Goal: Transaction & Acquisition: Purchase product/service

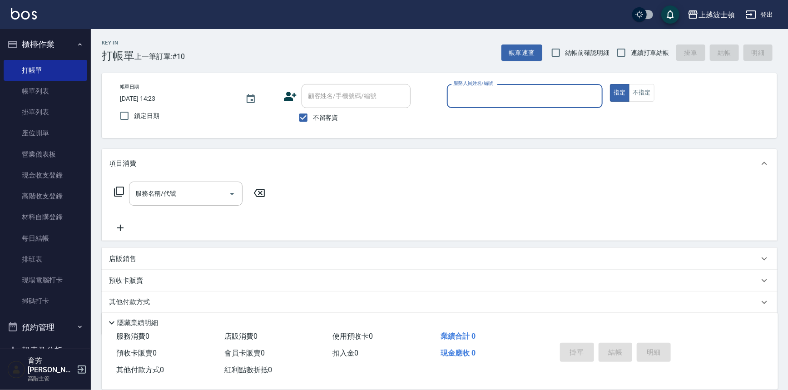
click at [482, 99] on input "服務人員姓名/編號" at bounding box center [525, 96] width 148 height 16
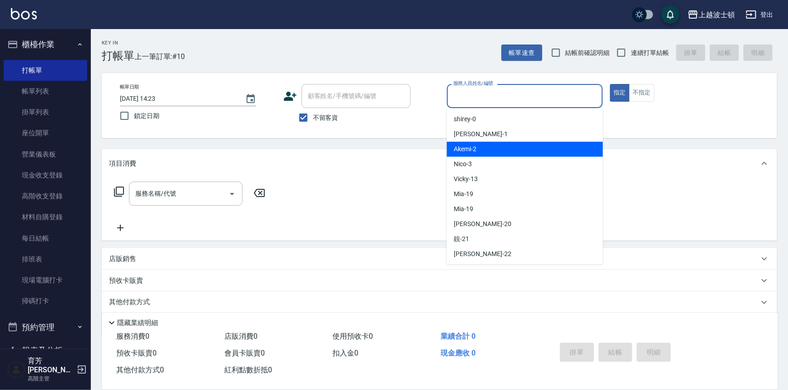
click at [495, 146] on div "Akemi -2" at bounding box center [525, 149] width 156 height 15
type input "Akemi-2"
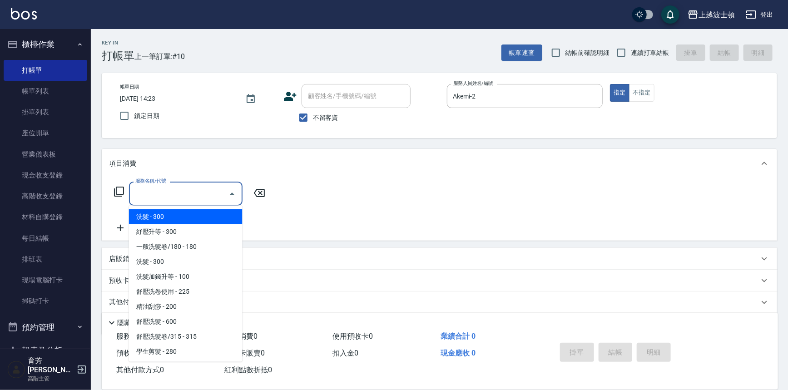
click at [178, 190] on input "服務名稱/代號" at bounding box center [179, 194] width 92 height 16
click at [191, 214] on span "洗髮 - 300" at bounding box center [186, 216] width 114 height 15
type input "洗髮(201)"
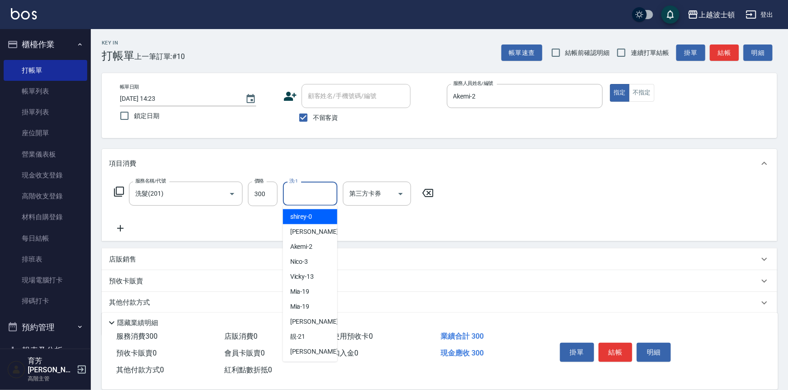
click at [299, 196] on input "洗-1" at bounding box center [310, 194] width 46 height 16
drag, startPoint x: 302, startPoint y: 220, endPoint x: 189, endPoint y: 235, distance: 113.6
click at [302, 219] on span "Akemi -2" at bounding box center [301, 217] width 23 height 10
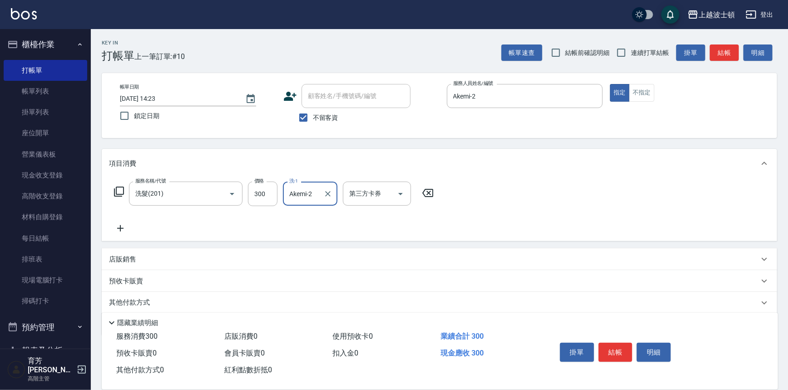
type input "Akemi-2"
click at [123, 226] on icon at bounding box center [120, 228] width 23 height 11
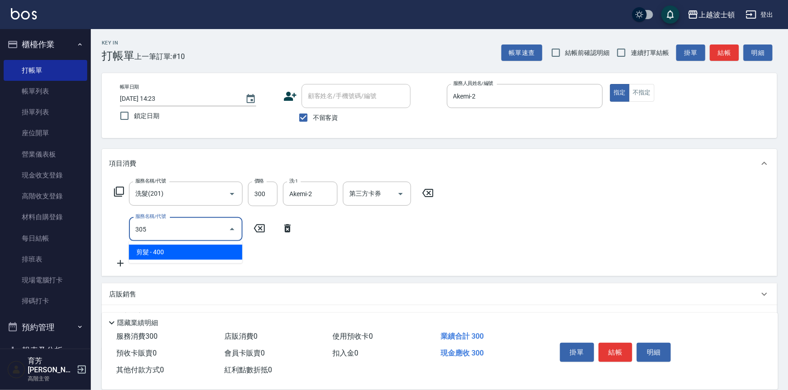
click at [178, 252] on span "剪髮 - 400" at bounding box center [186, 252] width 114 height 15
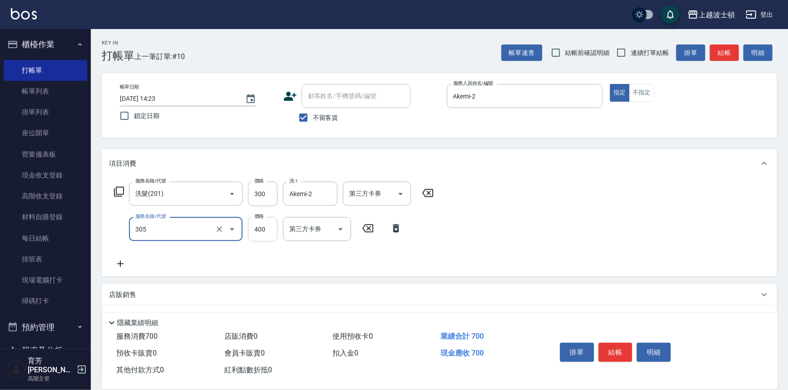
type input "剪髮(305)"
click at [259, 233] on input "400" at bounding box center [263, 229] width 30 height 25
type input "100"
click at [570, 208] on div "服務名稱/代號 洗髮(201) 服務名稱/代號 價格 300 價格 洗-1 Akemi-2 洗-1 第三方卡券 第三方卡券 服務名稱/代號 剪髮(305) 服…" at bounding box center [439, 227] width 675 height 99
click at [613, 348] on button "結帳" at bounding box center [615, 352] width 34 height 19
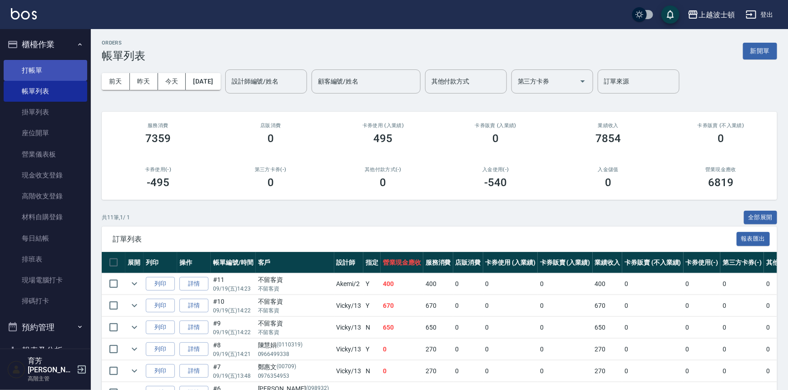
click at [38, 68] on link "打帳單" at bounding box center [46, 70] width 84 height 21
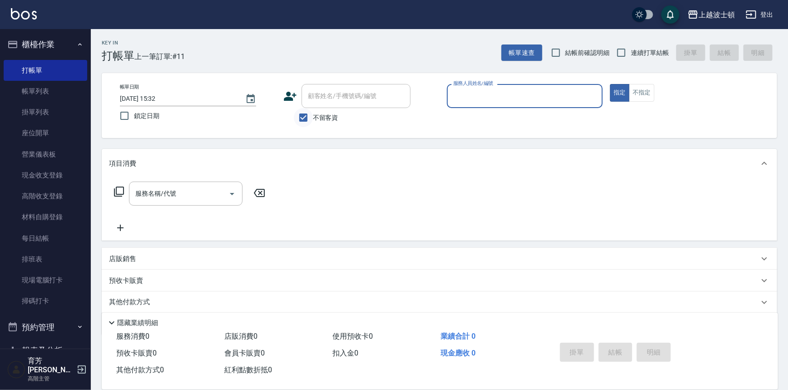
click at [301, 116] on input "不留客資" at bounding box center [303, 117] width 19 height 19
checkbox input "false"
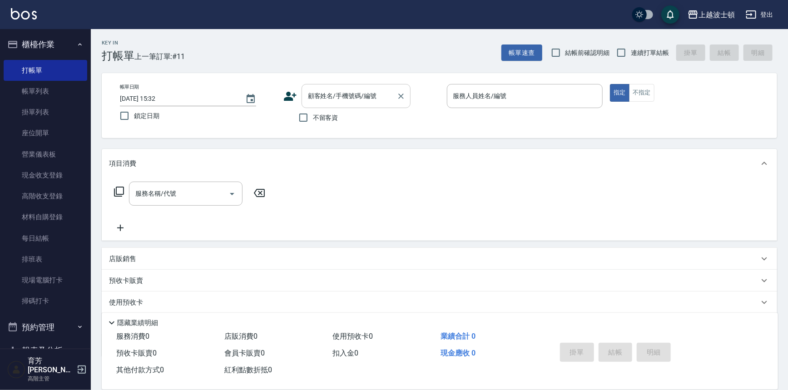
click at [306, 96] on input "顧客姓名/手機號碼/編號" at bounding box center [349, 96] width 87 height 16
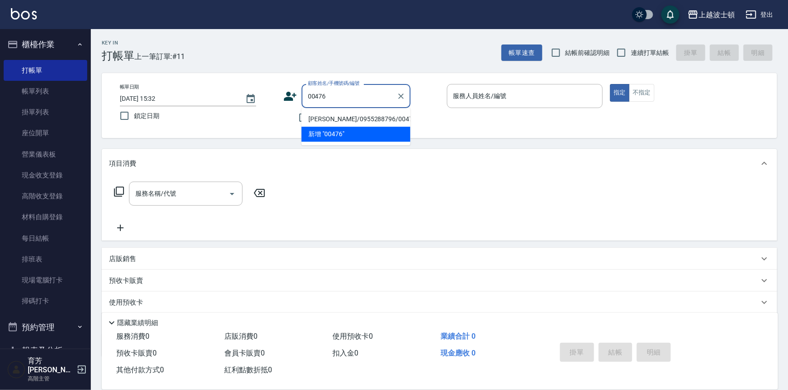
click at [357, 119] on li "[PERSON_NAME]/0955288796/00476" at bounding box center [355, 119] width 109 height 15
type input "[PERSON_NAME]/0955288796/00476"
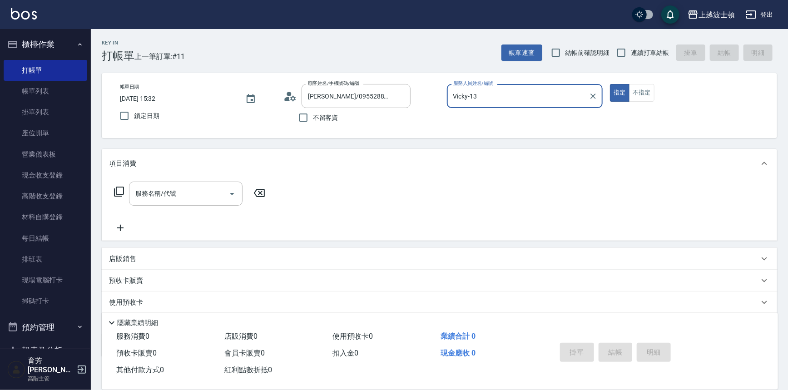
click at [484, 99] on input "Vicky-13" at bounding box center [518, 96] width 134 height 16
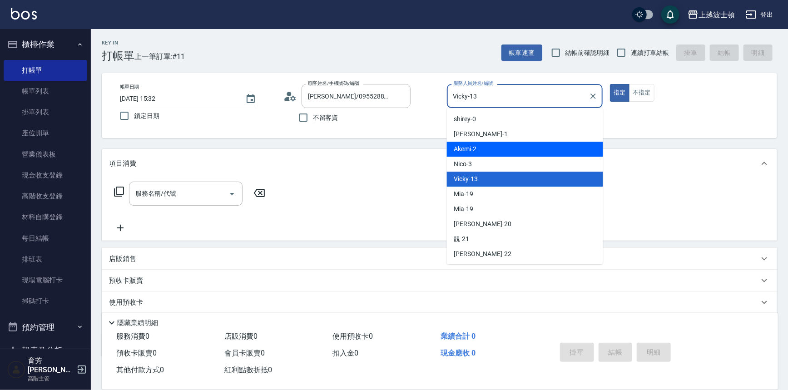
click at [502, 147] on div "Akemi -2" at bounding box center [525, 149] width 156 height 15
type input "Akemi-2"
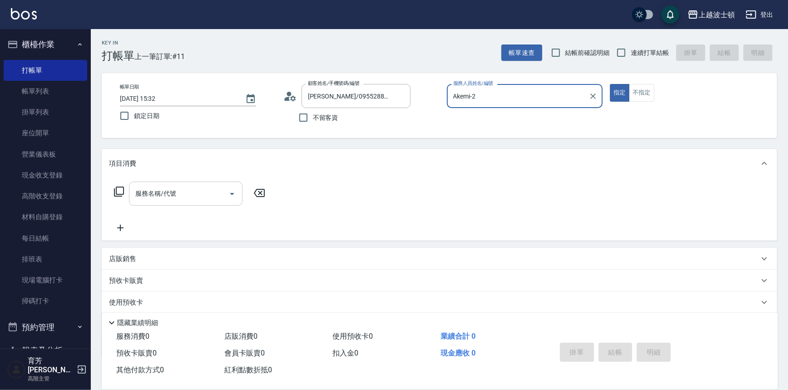
click at [156, 191] on input "服務名稱/代號" at bounding box center [179, 194] width 92 height 16
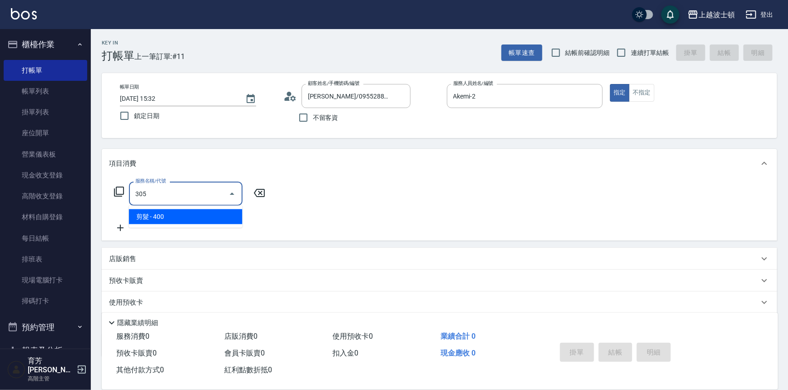
click at [214, 213] on span "剪髮 - 400" at bounding box center [186, 216] width 114 height 15
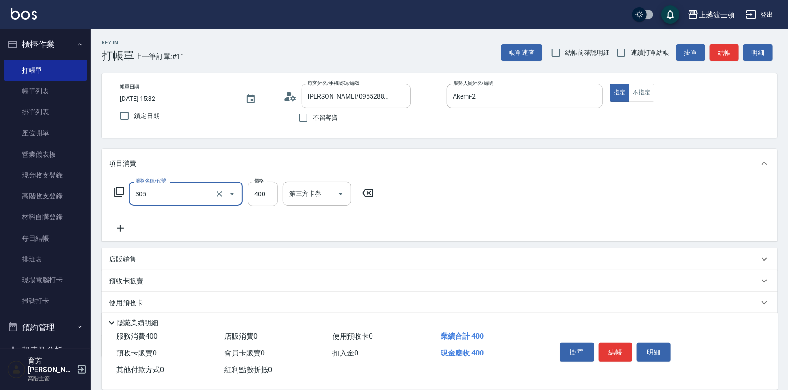
type input "剪髮(305)"
click at [264, 198] on input "400" at bounding box center [263, 194] width 30 height 25
type input "360"
click at [420, 205] on div "服務名稱/代號 剪髮(305) 服務名稱/代號 價格 360 價格 第三方卡券 第三方卡券" at bounding box center [439, 209] width 675 height 63
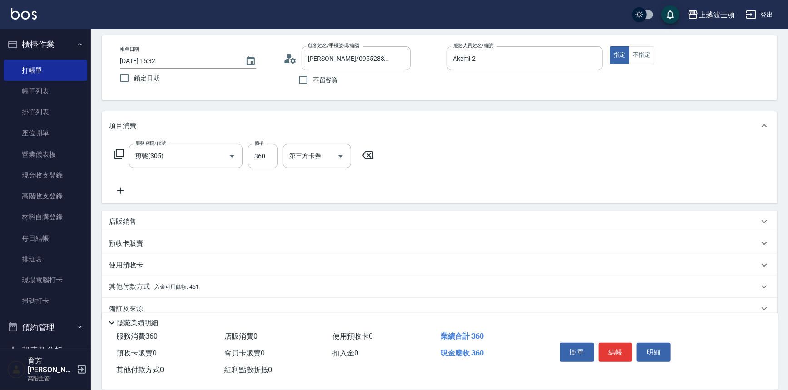
scroll to position [53, 0]
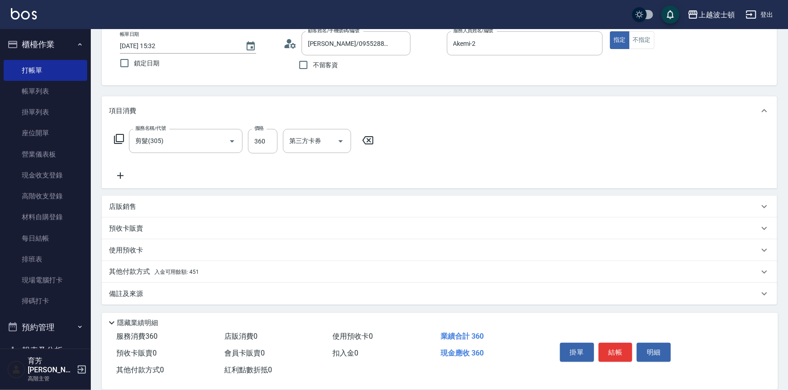
click at [177, 268] on p "其他付款方式 入金可用餘額: 451" at bounding box center [154, 272] width 90 height 10
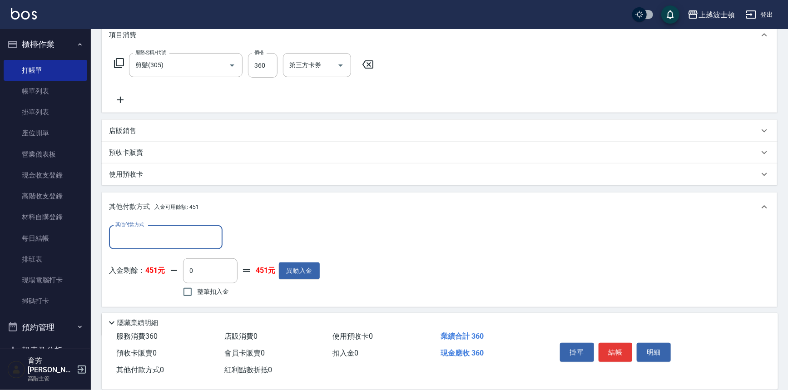
scroll to position [159, 0]
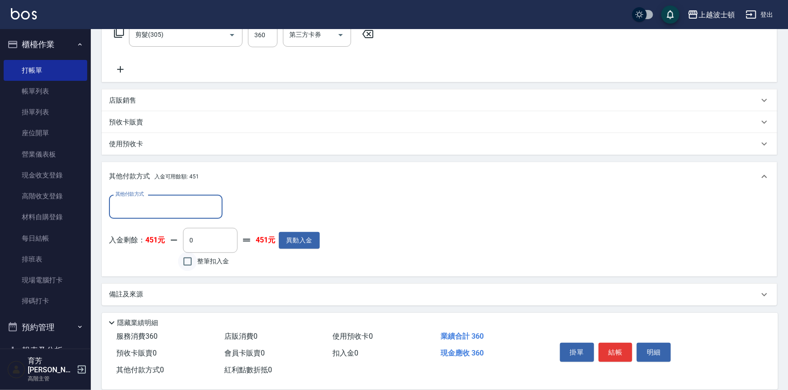
click at [187, 262] on input "整筆扣入金" at bounding box center [187, 261] width 19 height 19
checkbox input "true"
type input "360"
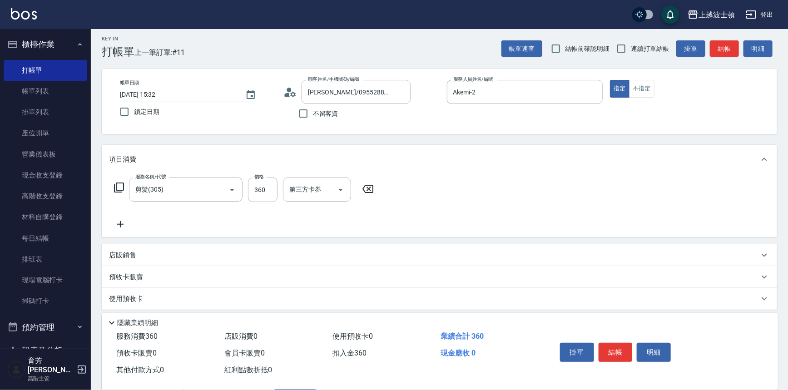
scroll to position [0, 0]
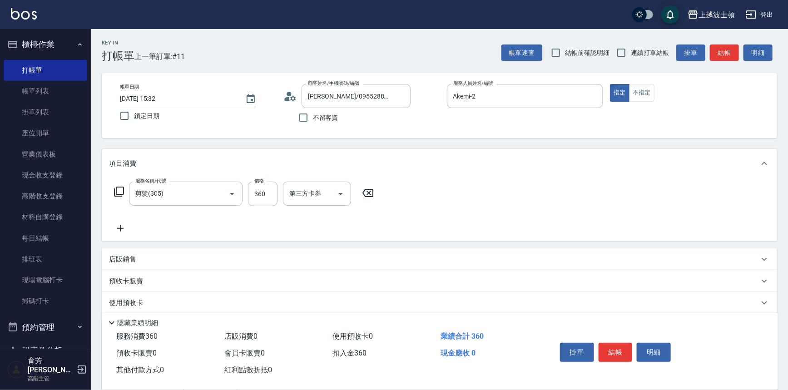
click at [614, 352] on button "結帳" at bounding box center [615, 352] width 34 height 19
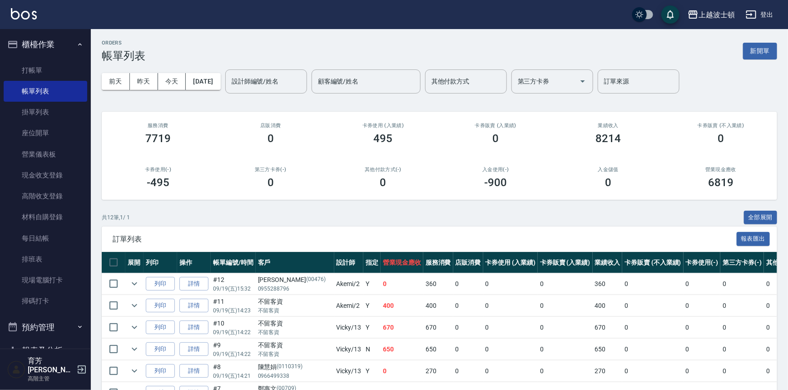
click at [280, 85] on input "設計師編號/姓名" at bounding box center [266, 82] width 74 height 16
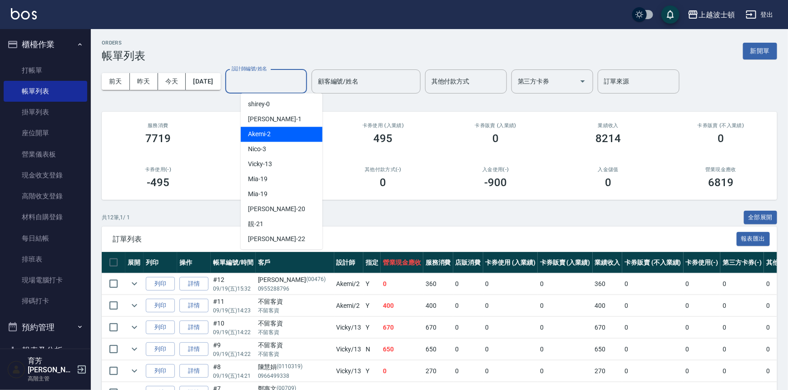
click at [295, 135] on div "Akemi -2" at bounding box center [282, 134] width 82 height 15
type input "Akemi-2"
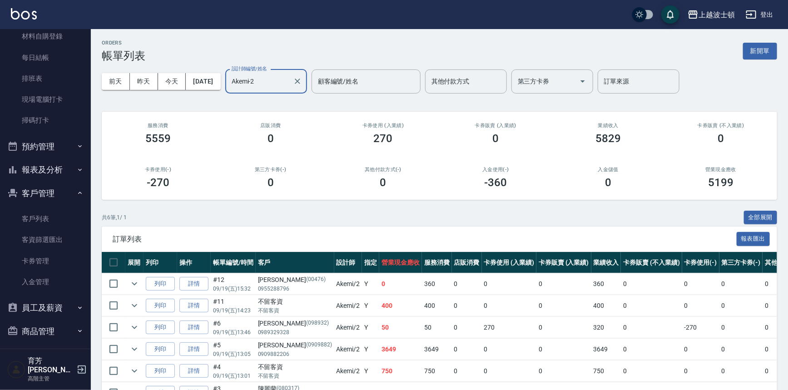
scroll to position [185, 0]
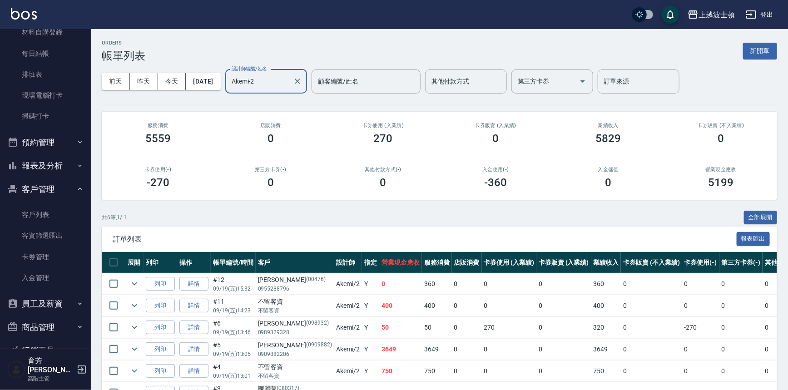
click at [32, 163] on button "報表及分析" at bounding box center [46, 166] width 84 height 24
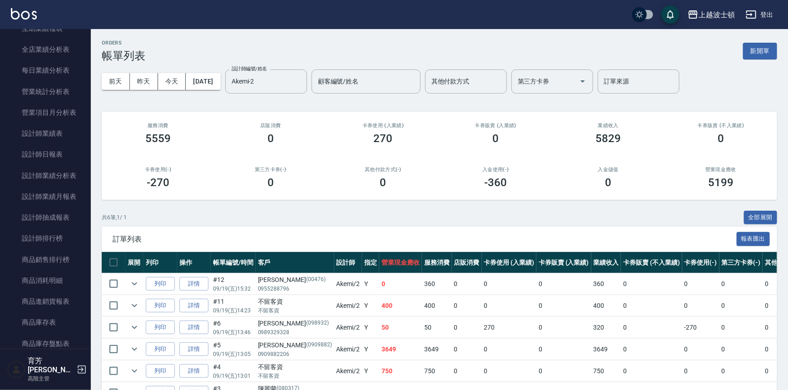
scroll to position [546, 0]
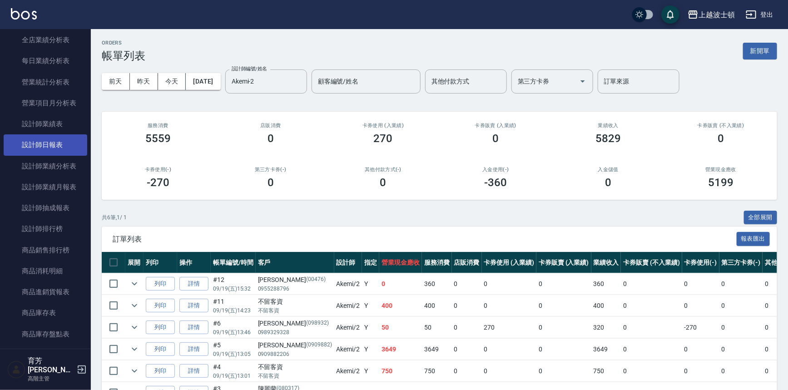
click at [48, 145] on link "設計師日報表" at bounding box center [46, 144] width 84 height 21
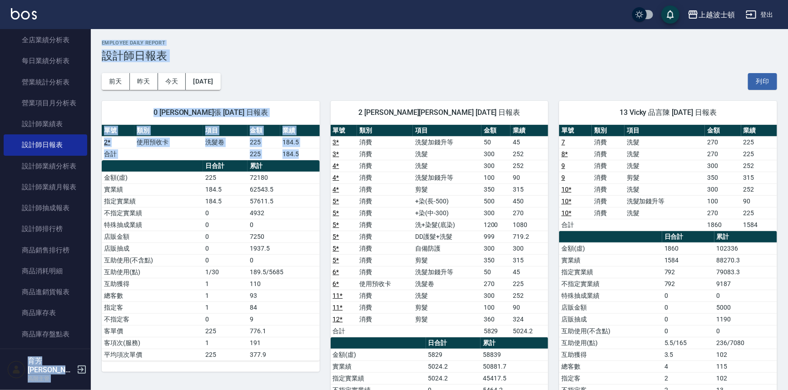
drag, startPoint x: 91, startPoint y: 201, endPoint x: 90, endPoint y: 160, distance: 41.3
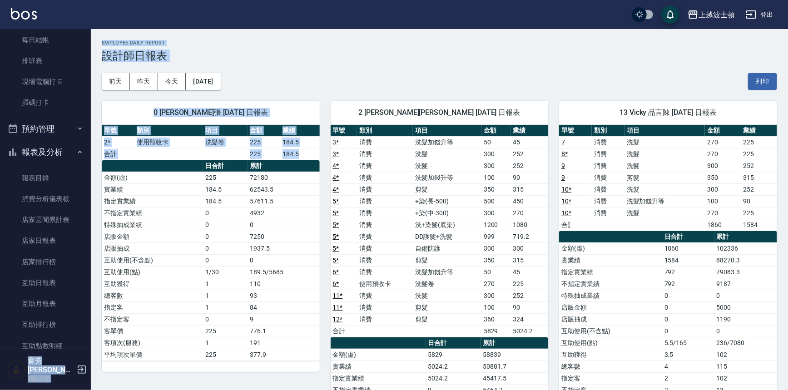
scroll to position [145, 0]
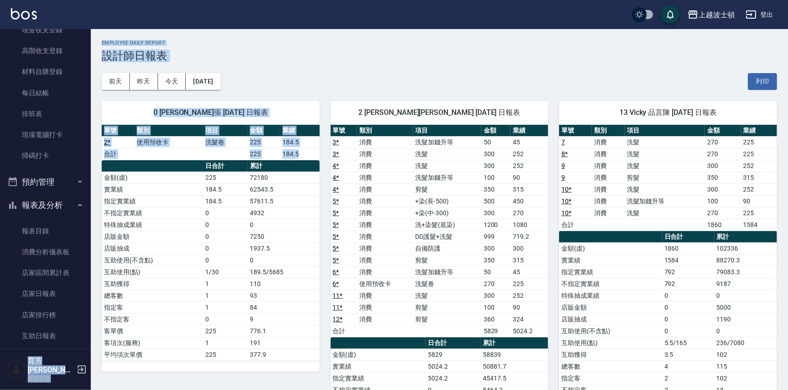
click at [49, 200] on button "報表及分析" at bounding box center [46, 205] width 84 height 24
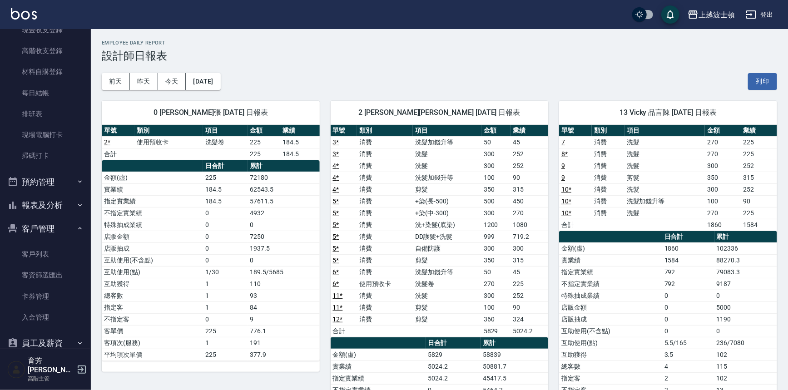
click at [85, 184] on nav "櫃檯作業 打帳單 帳單列表 掛單列表 座位開單 營業儀表板 現金收支登錄 高階收支登錄 材料自購登錄 每日結帳 排班表 現場電腦打卡 掃碼打卡 預約管理 預約…" at bounding box center [45, 189] width 91 height 320
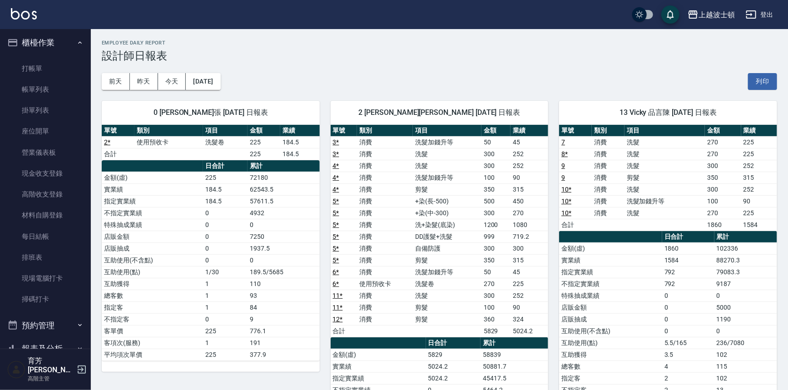
scroll to position [0, 0]
click at [49, 68] on link "打帳單" at bounding box center [46, 70] width 84 height 21
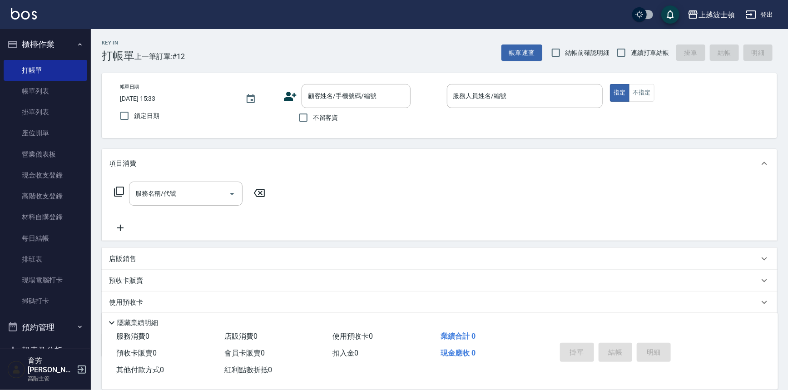
click at [119, 82] on div "帳單日期 [DATE] 15:33 鎖定日期 顧客姓名/手機號碼/編號 顧客姓名/手機號碼/編號 不留客資 服務人員姓名/編號 服務人員姓名/編號 指定 不指定" at bounding box center [439, 105] width 675 height 65
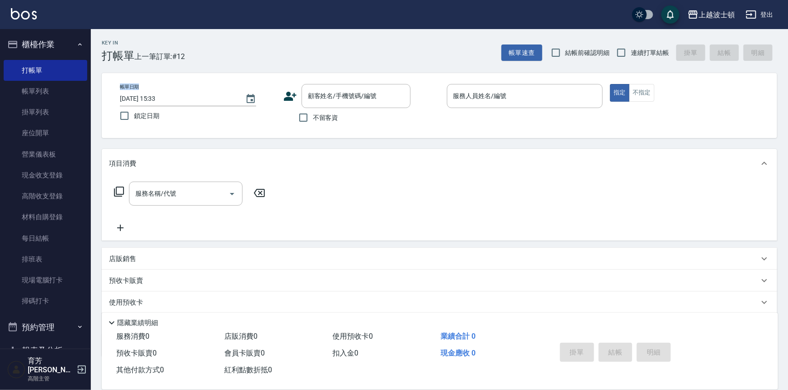
click at [119, 82] on div "帳單日期 [DATE] 15:33 鎖定日期 顧客姓名/手機號碼/編號 顧客姓名/手機號碼/編號 不留客資 服務人員姓名/編號 服務人員姓名/編號 指定 不指定" at bounding box center [439, 105] width 675 height 65
click at [31, 93] on link "帳單列表" at bounding box center [46, 91] width 84 height 21
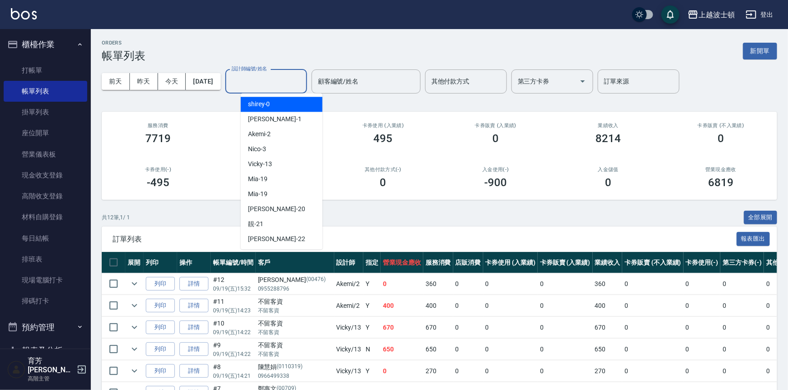
drag, startPoint x: 275, startPoint y: 82, endPoint x: 275, endPoint y: 94, distance: 11.8
click at [275, 82] on input "設計師編號/姓名" at bounding box center [266, 82] width 74 height 16
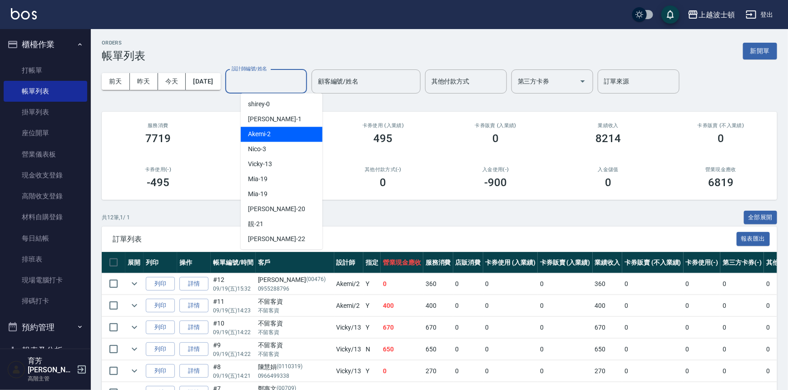
click at [287, 137] on div "Akemi -2" at bounding box center [282, 134] width 82 height 15
type input "Akemi-2"
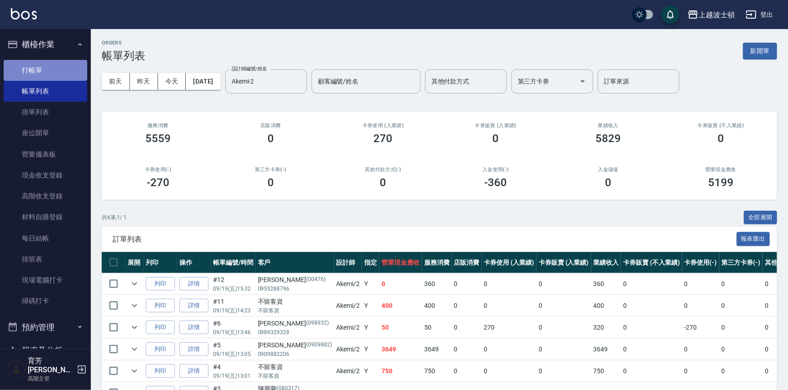
click at [51, 72] on link "打帳單" at bounding box center [46, 70] width 84 height 21
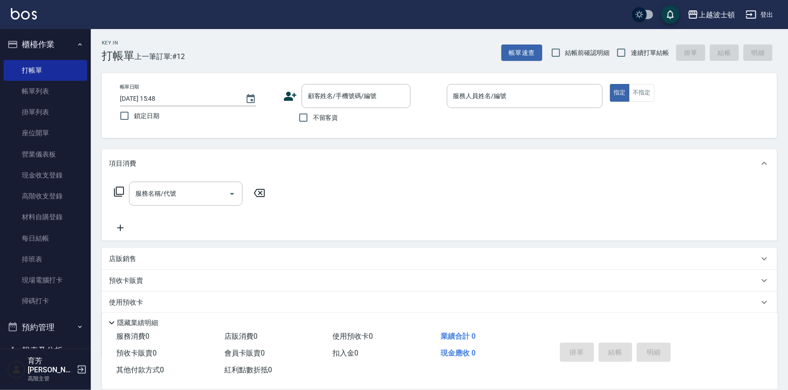
click at [324, 124] on label "不留客資" at bounding box center [316, 117] width 44 height 19
click at [313, 124] on input "不留客資" at bounding box center [303, 117] width 19 height 19
checkbox input "true"
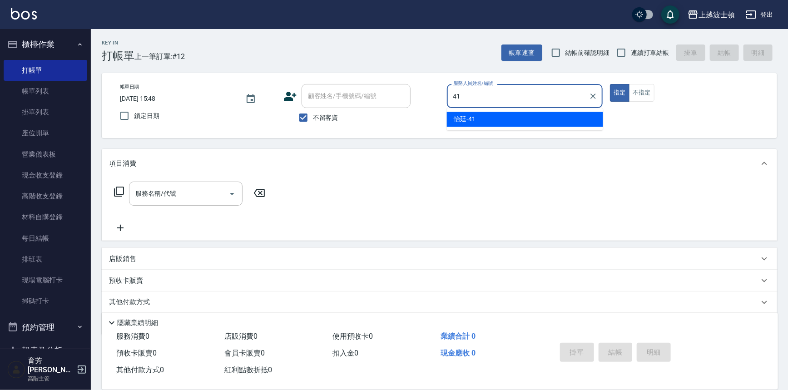
type input "怡廷-41"
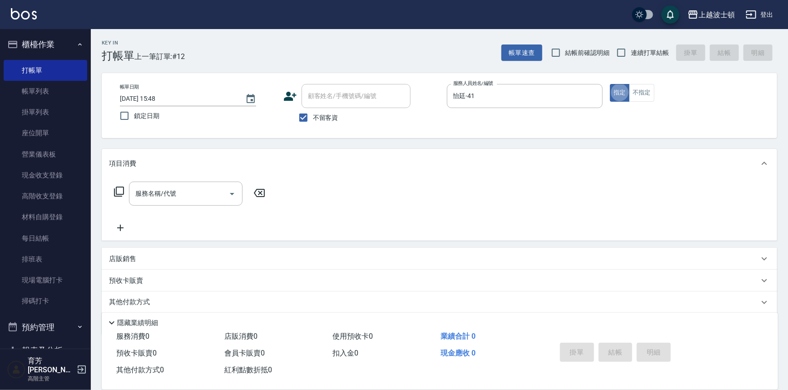
type button "true"
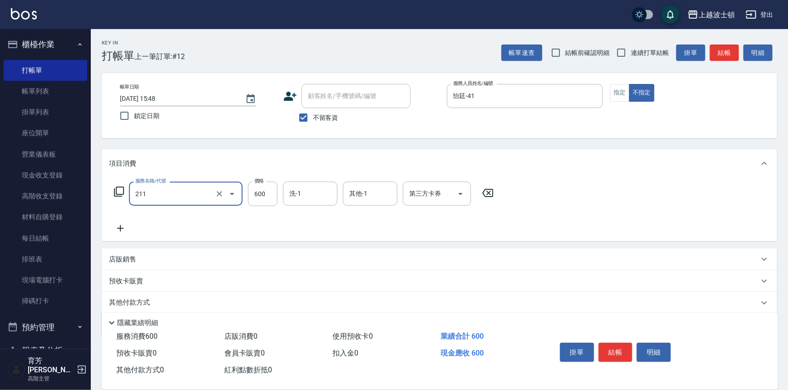
type input "舒壓洗髮(211)"
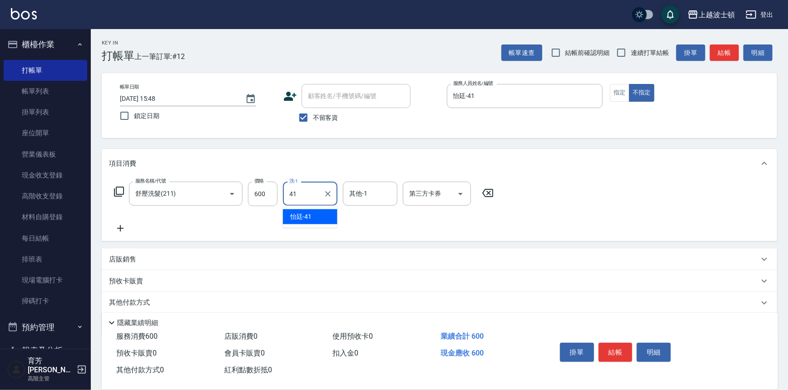
type input "怡廷-41"
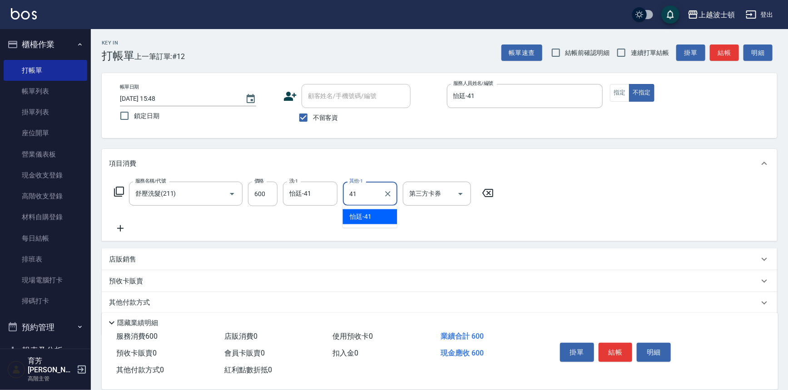
type input "怡廷-41"
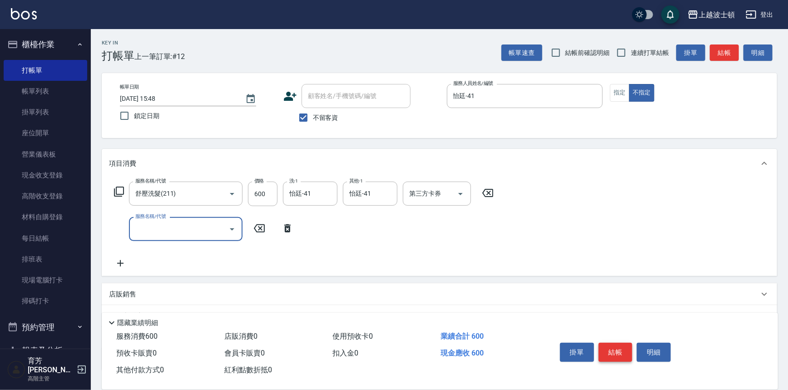
click at [617, 343] on button "結帳" at bounding box center [615, 352] width 34 height 19
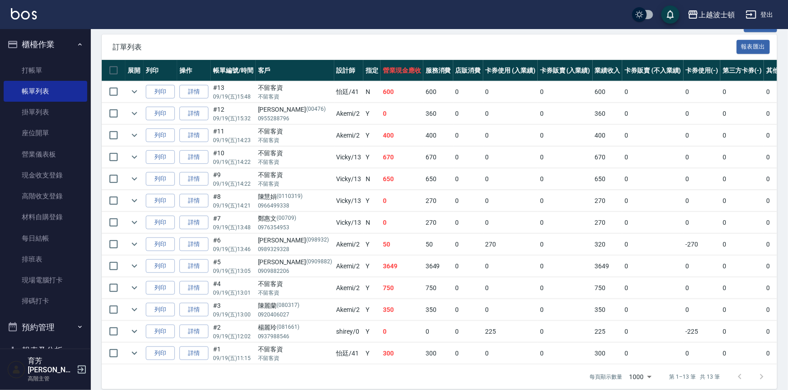
scroll to position [207, 0]
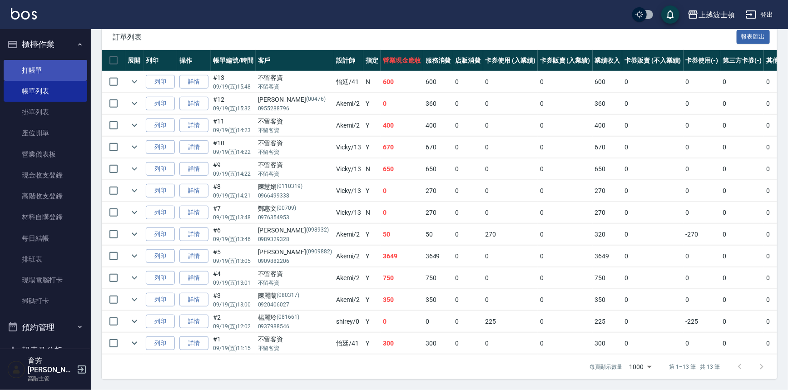
click at [21, 71] on link "打帳單" at bounding box center [46, 70] width 84 height 21
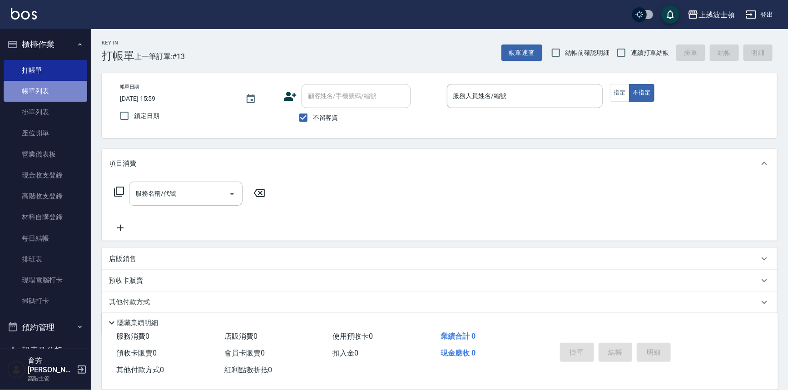
click at [64, 83] on link "帳單列表" at bounding box center [46, 91] width 84 height 21
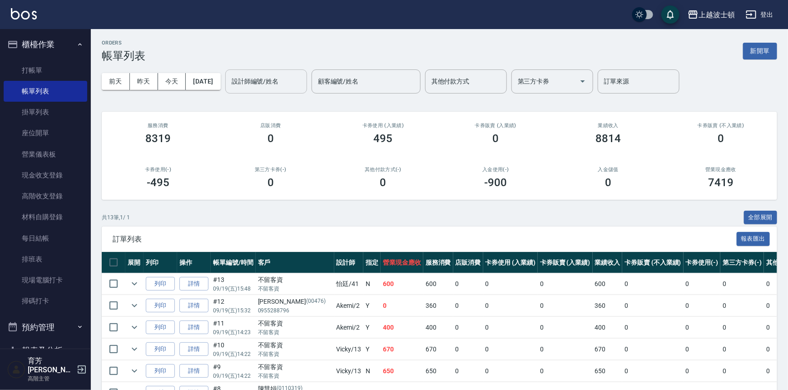
click at [287, 84] on input "設計師編號/姓名" at bounding box center [266, 82] width 74 height 16
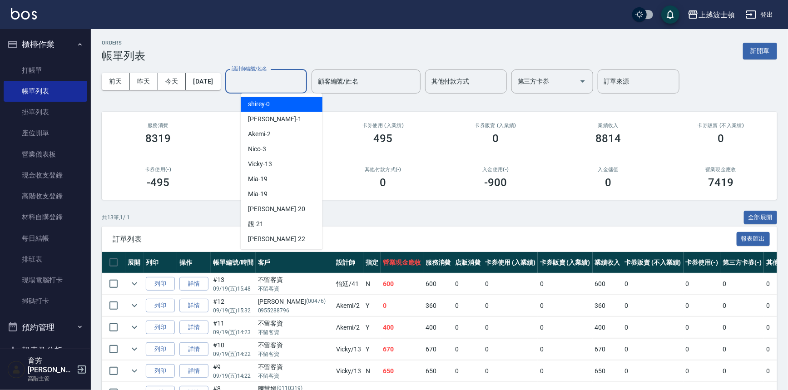
click at [289, 100] on div "shirey -0" at bounding box center [282, 104] width 82 height 15
type input "shirey-0"
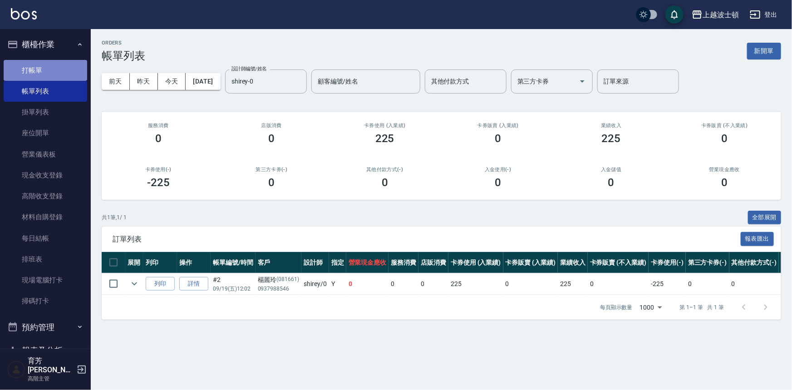
click at [50, 68] on link "打帳單" at bounding box center [46, 70] width 84 height 21
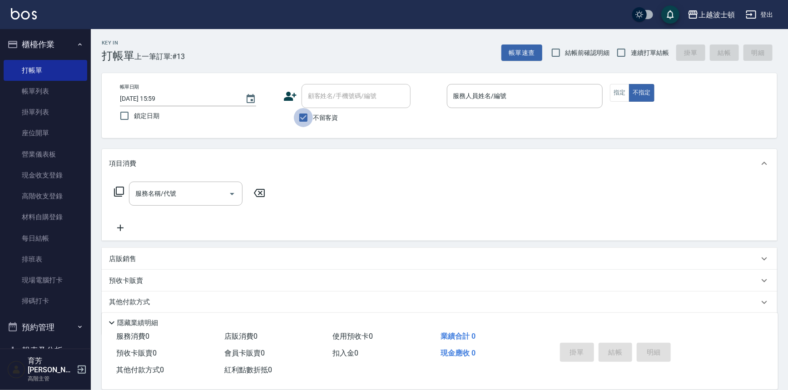
click at [311, 117] on input "不留客資" at bounding box center [303, 117] width 19 height 19
checkbox input "false"
click at [318, 106] on div "顧客姓名/手機號碼/編號" at bounding box center [355, 96] width 109 height 24
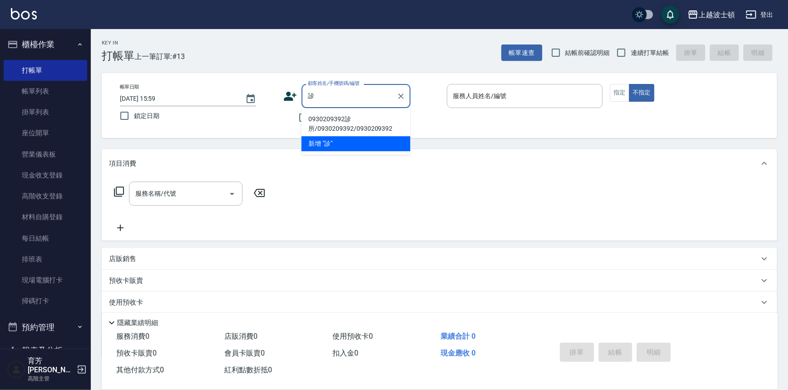
click at [353, 121] on li "0930209392診所/0930209392/0930209392" at bounding box center [355, 124] width 109 height 25
type input "0930209392診所/0930209392/0930209392"
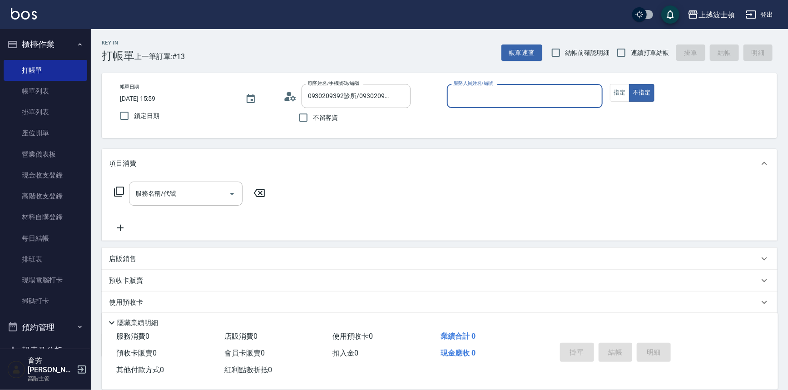
type input "shirey-0"
click at [617, 87] on button "指定" at bounding box center [620, 93] width 20 height 18
click at [119, 192] on icon at bounding box center [119, 191] width 11 height 11
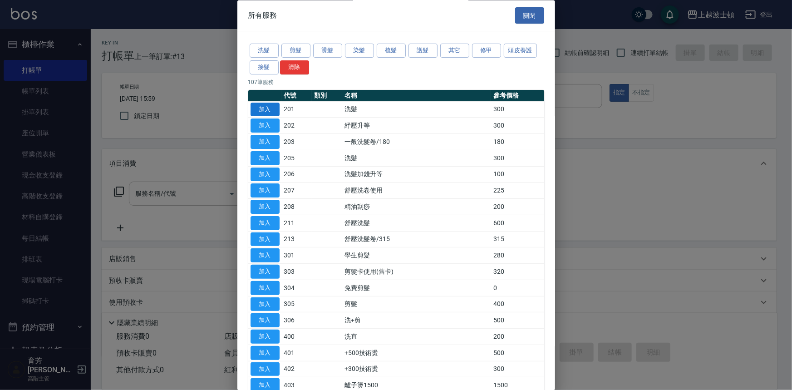
click at [276, 107] on button "加入" at bounding box center [265, 110] width 29 height 14
type input "洗髮(201)"
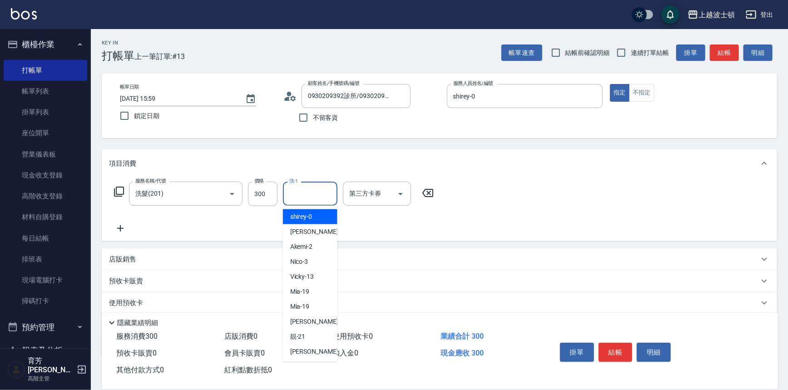
click at [321, 192] on input "洗-1" at bounding box center [310, 194] width 46 height 16
click at [311, 211] on div "shirey -0" at bounding box center [310, 216] width 54 height 15
type input "shirey-0"
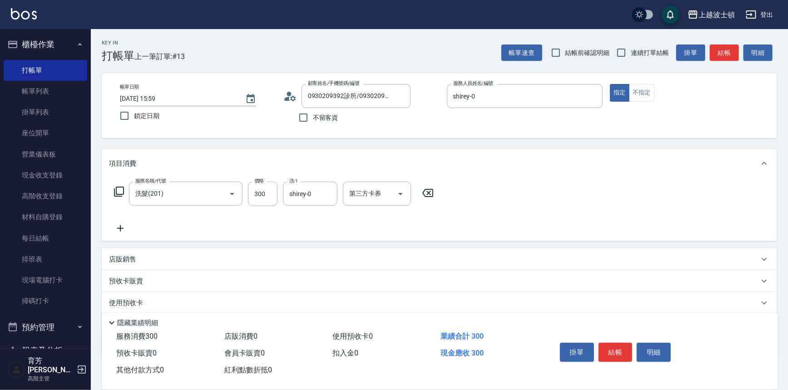
click at [121, 190] on icon at bounding box center [119, 191] width 11 height 11
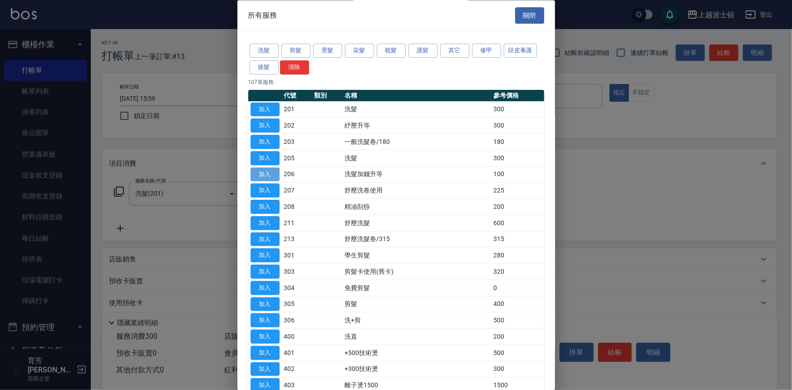
click at [265, 170] on button "加入" at bounding box center [265, 175] width 29 height 14
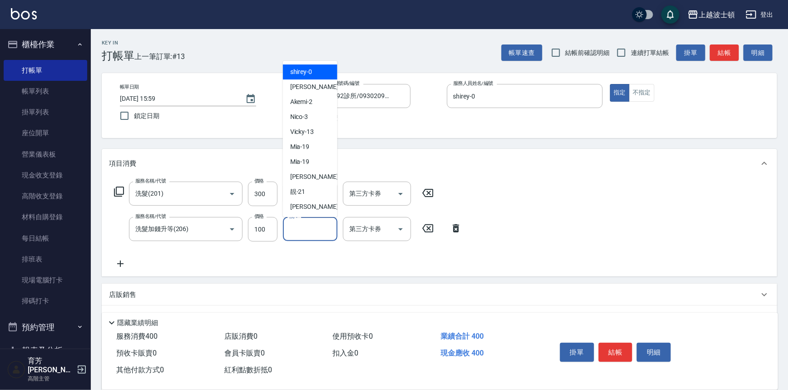
click at [303, 226] on input "洗-1" at bounding box center [310, 229] width 46 height 16
click at [322, 73] on div "shirey -0" at bounding box center [310, 71] width 54 height 15
type input "shirey-0"
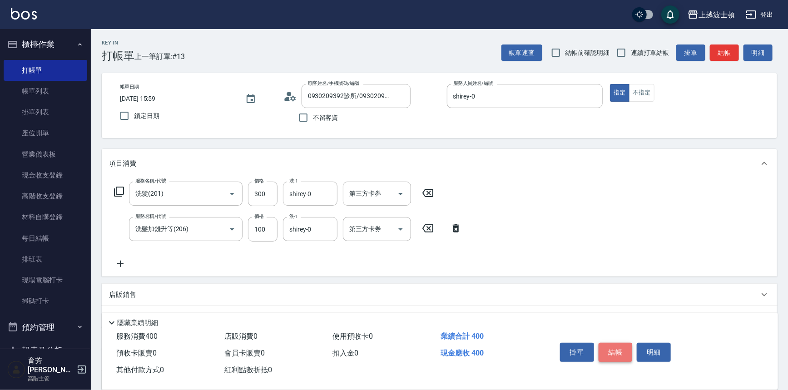
click at [624, 350] on button "結帳" at bounding box center [615, 352] width 34 height 19
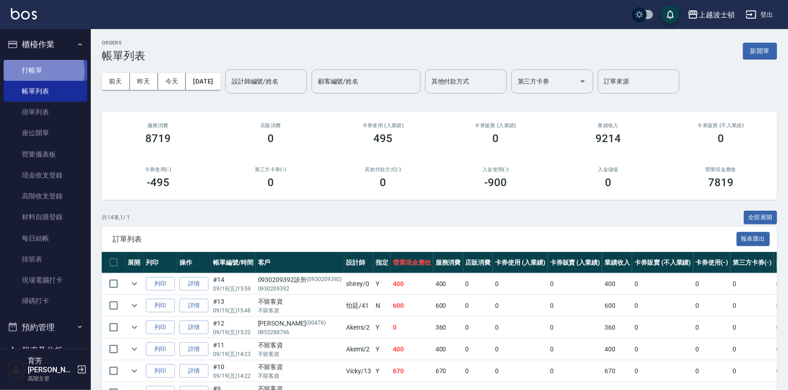
click at [25, 71] on link "打帳單" at bounding box center [46, 70] width 84 height 21
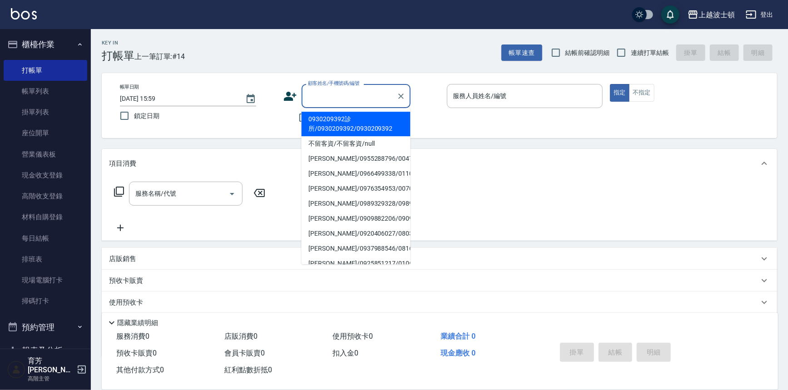
click at [354, 98] on input "顧客姓名/手機號碼/編號" at bounding box center [349, 96] width 87 height 16
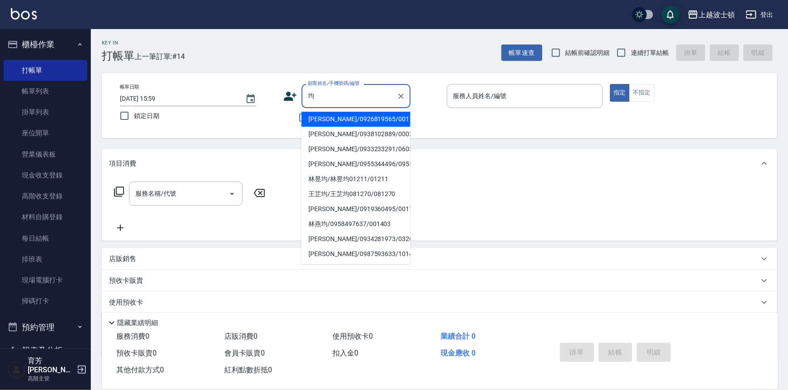
type input "君"
click at [327, 94] on input "君" at bounding box center [349, 96] width 87 height 16
type input "軍"
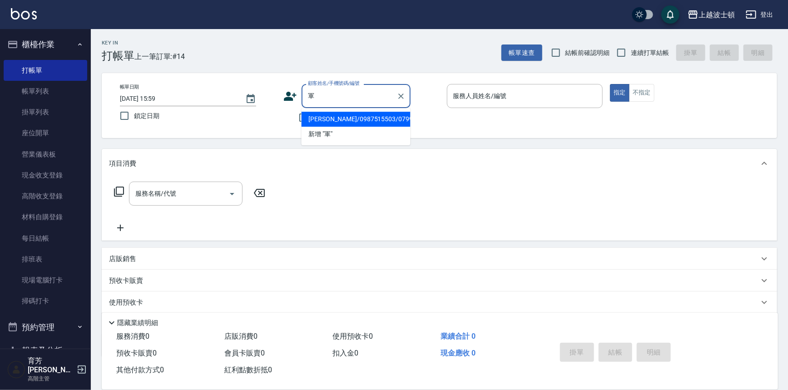
click at [329, 91] on input "軍" at bounding box center [349, 96] width 87 height 16
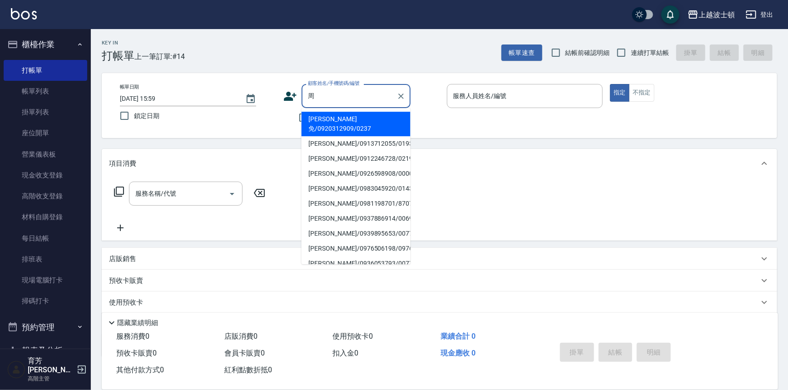
click at [351, 211] on li "[PERSON_NAME]/0937886914/00691" at bounding box center [355, 218] width 109 height 15
type input "[PERSON_NAME]/0937886914/00691"
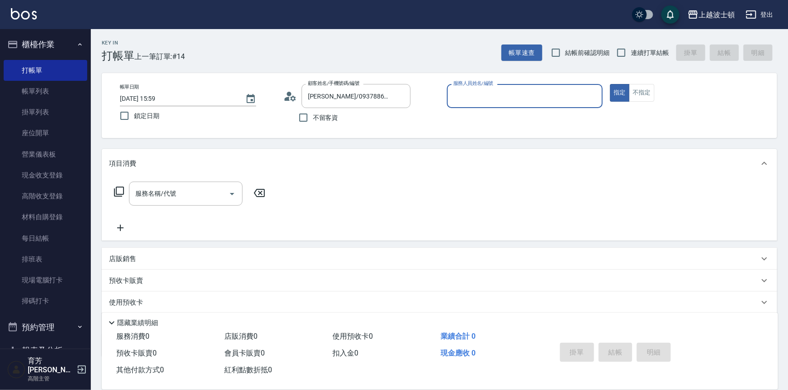
type input "shirey-0"
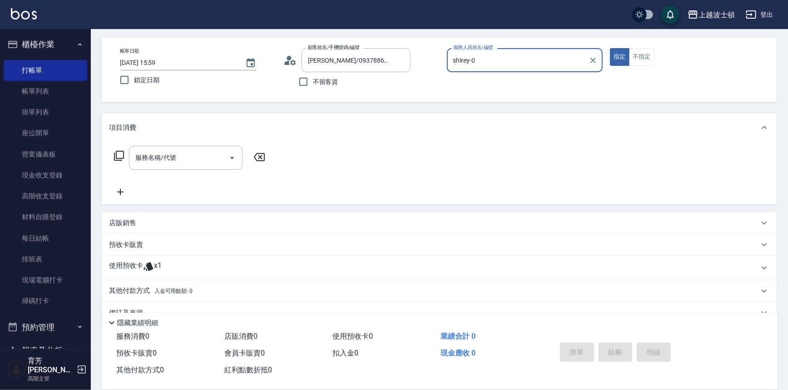
scroll to position [54, 0]
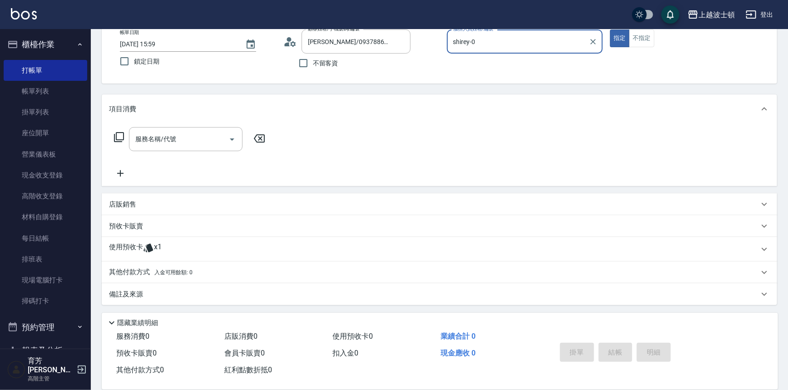
click at [156, 249] on span "x1" at bounding box center [158, 249] width 8 height 14
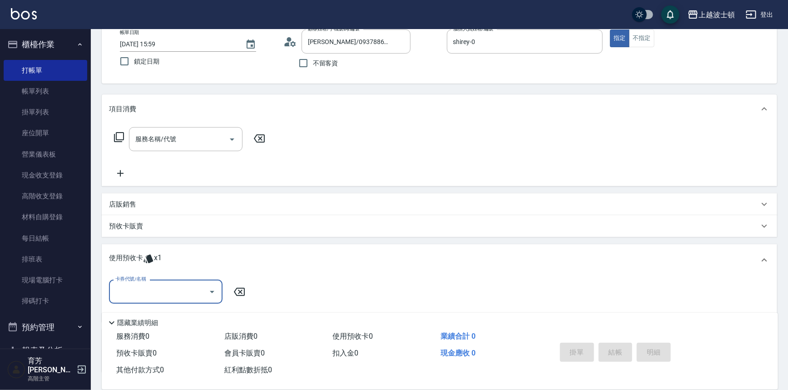
scroll to position [0, 0]
click at [208, 289] on icon "Open" at bounding box center [212, 291] width 11 height 11
click at [209, 312] on div "剪髮卡 剩餘1張" at bounding box center [166, 314] width 114 height 15
type input "剪髮卡"
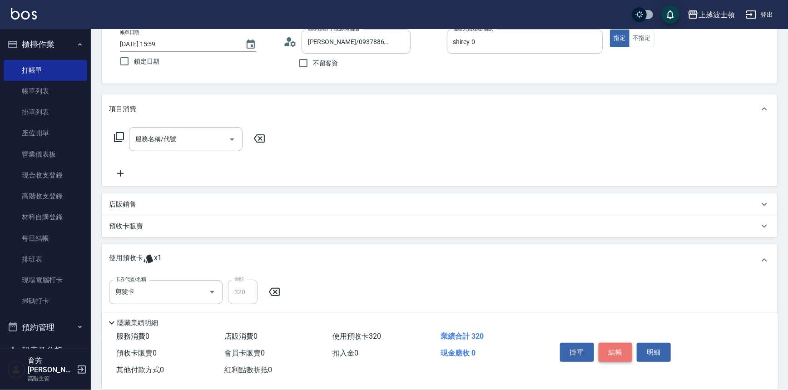
click at [612, 348] on button "結帳" at bounding box center [615, 352] width 34 height 19
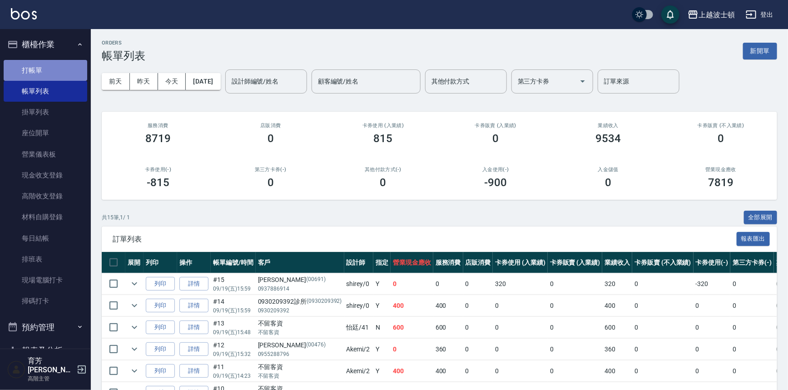
click at [65, 74] on link "打帳單" at bounding box center [46, 70] width 84 height 21
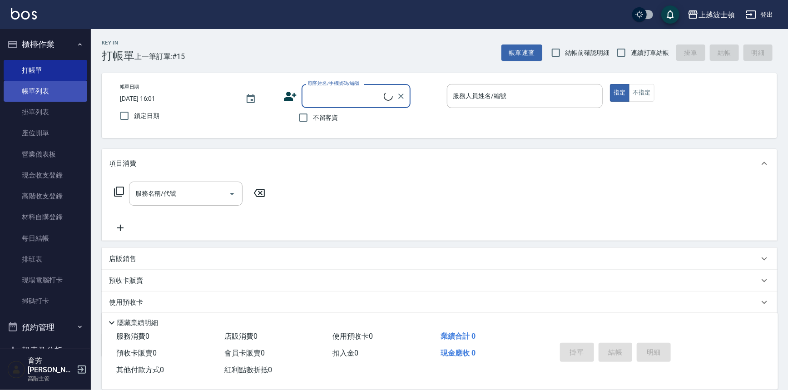
click at [65, 89] on link "帳單列表" at bounding box center [46, 91] width 84 height 21
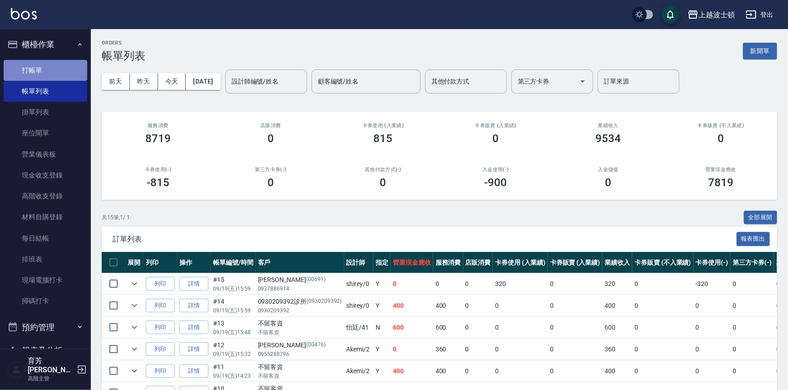
click at [61, 71] on link "打帳單" at bounding box center [46, 70] width 84 height 21
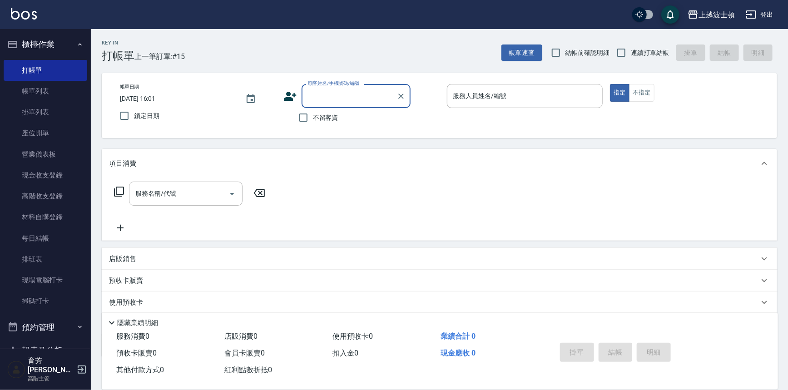
click at [317, 94] on input "顧客姓名/手機號碼/編號" at bounding box center [349, 96] width 87 height 16
click at [314, 94] on input "鄰家" at bounding box center [349, 96] width 87 height 16
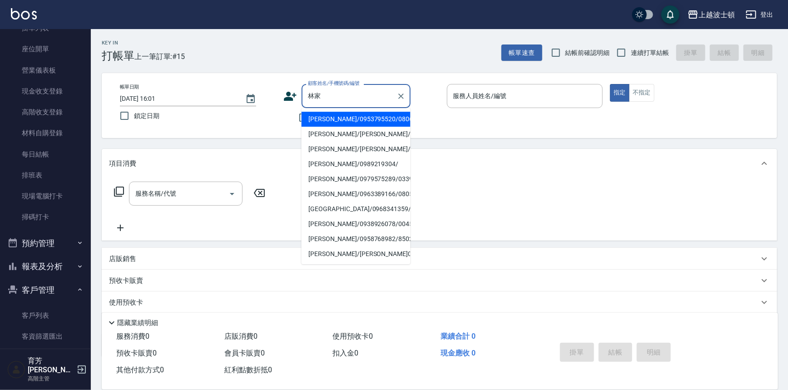
scroll to position [104, 0]
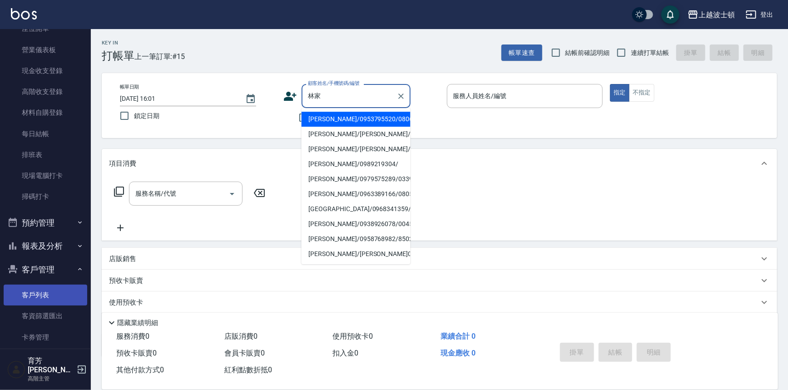
type input "林家"
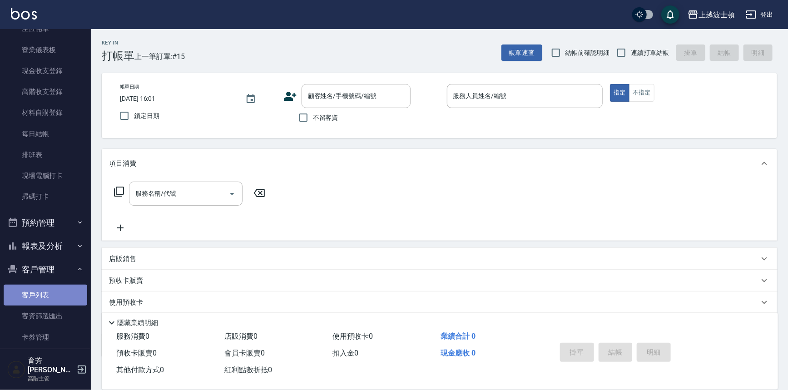
click at [74, 296] on link "客戶列表" at bounding box center [46, 295] width 84 height 21
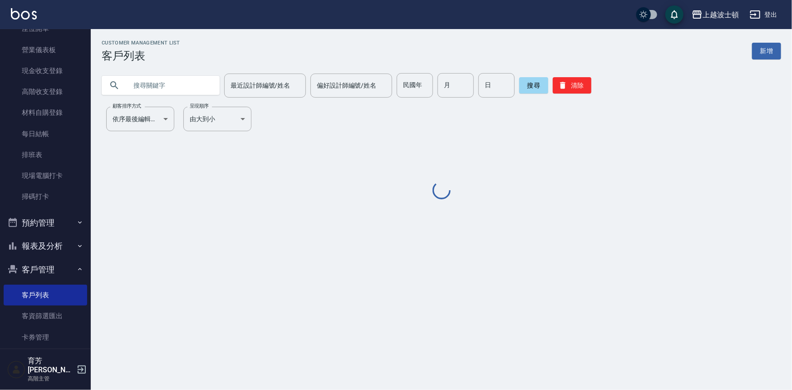
click at [160, 85] on input "text" at bounding box center [169, 85] width 85 height 25
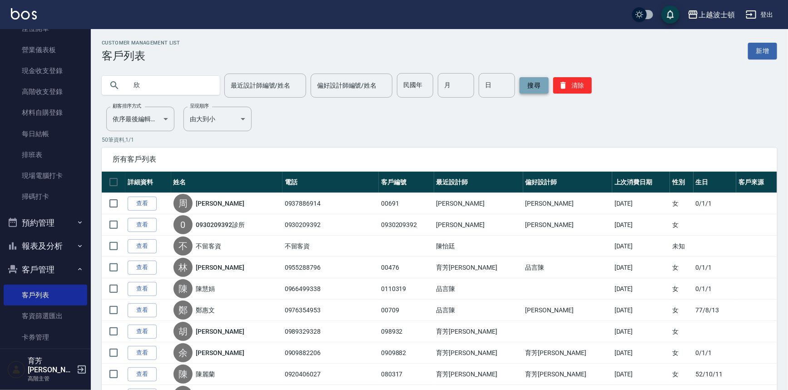
type input "欣"
click at [524, 83] on button "搜尋" at bounding box center [533, 85] width 29 height 16
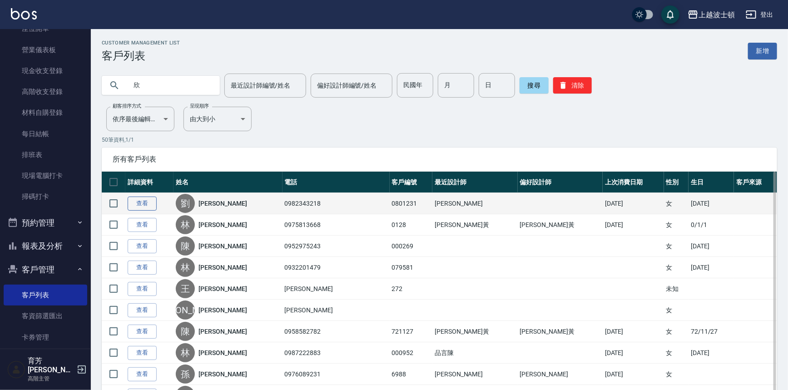
click at [131, 198] on link "查看" at bounding box center [142, 204] width 29 height 14
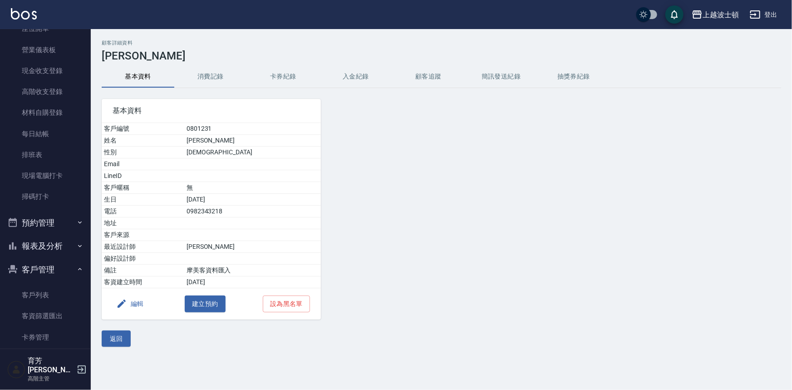
click at [213, 74] on button "消費記錄" at bounding box center [210, 77] width 73 height 22
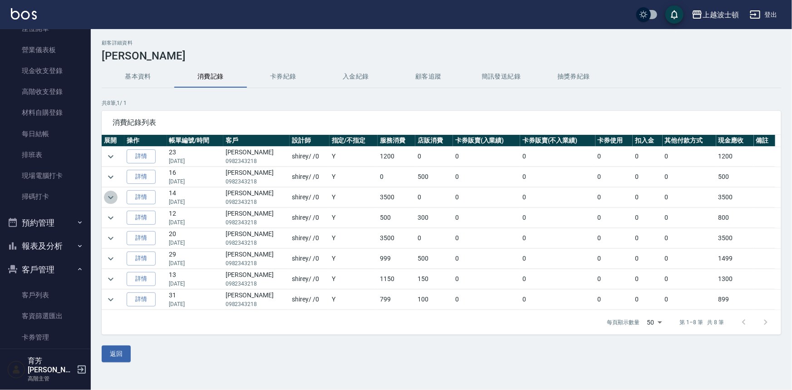
click at [113, 196] on icon "expand row" at bounding box center [110, 197] width 5 height 3
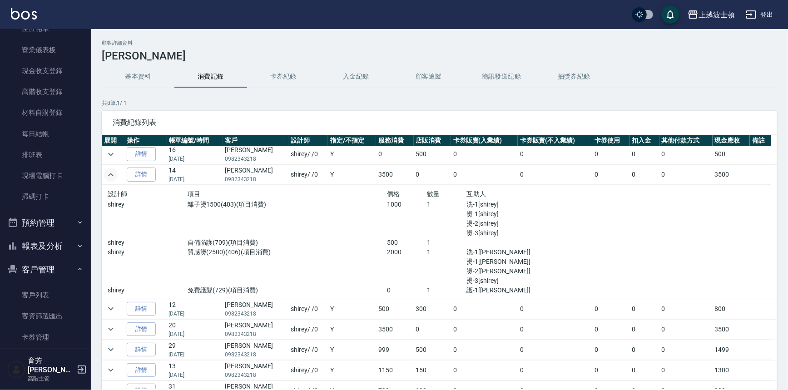
scroll to position [34, 0]
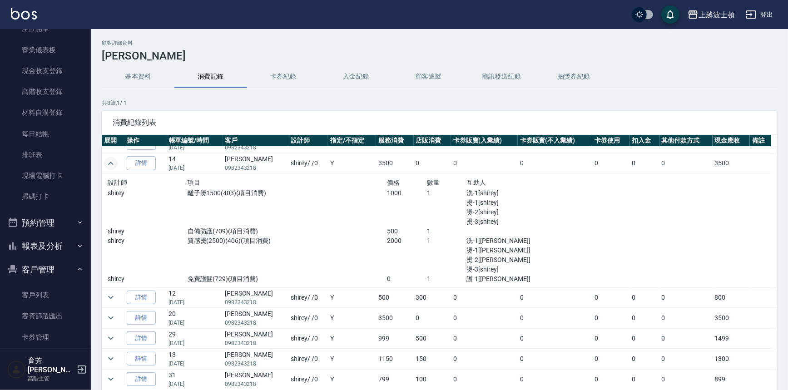
drag, startPoint x: 124, startPoint y: 75, endPoint x: 128, endPoint y: 77, distance: 4.7
click at [125, 75] on button "基本資料" at bounding box center [138, 77] width 73 height 22
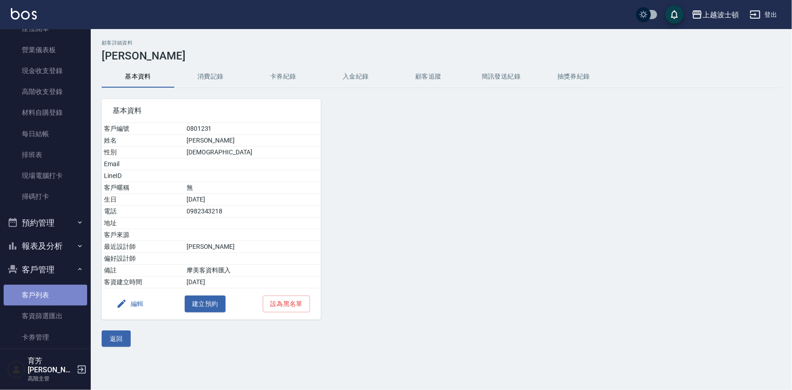
click at [55, 296] on link "客戶列表" at bounding box center [46, 295] width 84 height 21
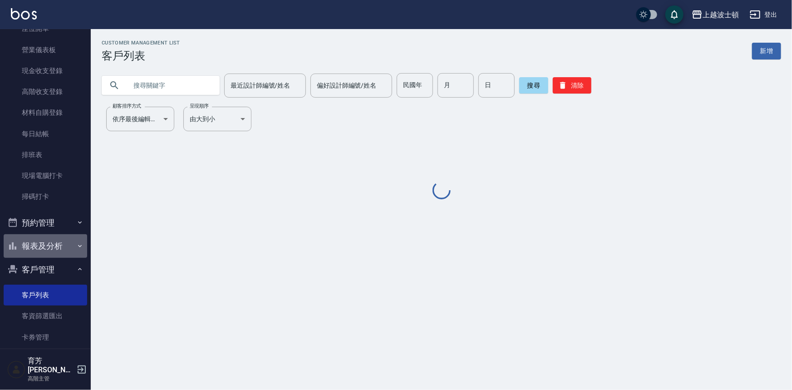
click at [65, 245] on button "報表及分析" at bounding box center [46, 246] width 84 height 24
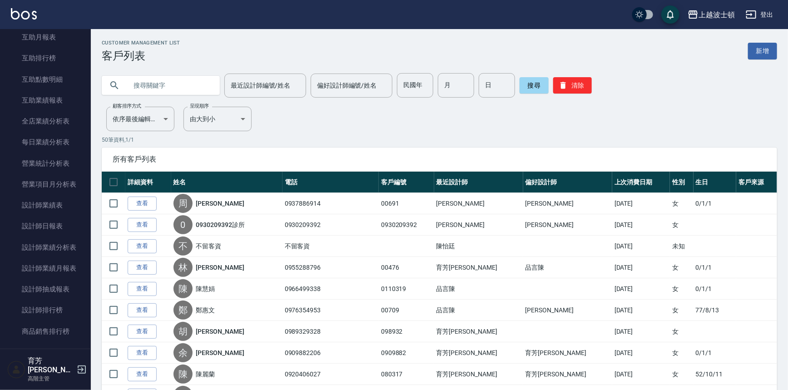
scroll to position [469, 0]
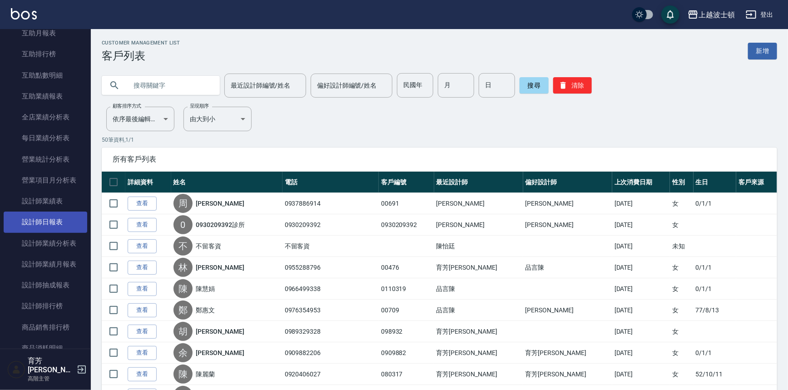
click at [54, 221] on link "設計師日報表" at bounding box center [46, 222] width 84 height 21
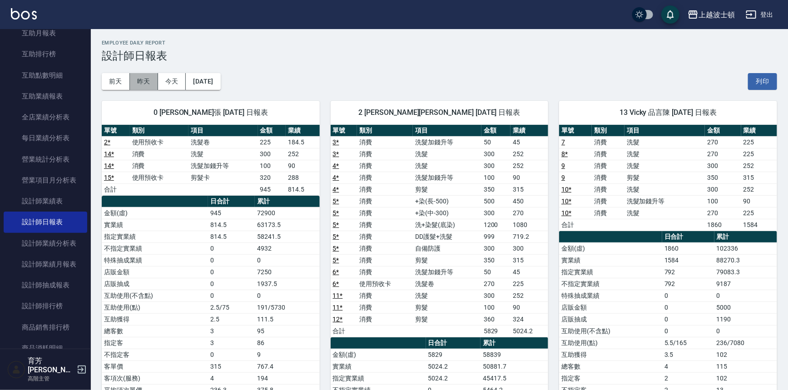
click at [145, 79] on button "昨天" at bounding box center [144, 81] width 28 height 17
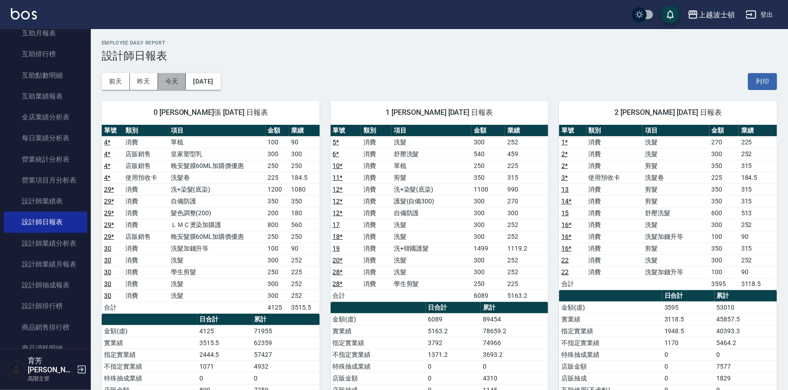
click at [175, 83] on button "今天" at bounding box center [172, 81] width 28 height 17
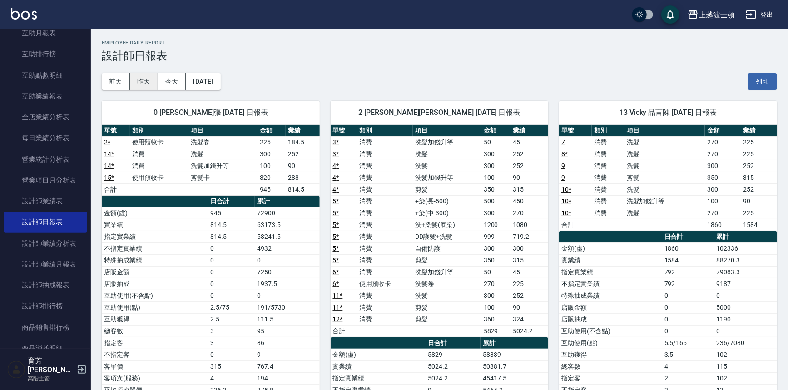
click at [143, 82] on button "昨天" at bounding box center [144, 81] width 28 height 17
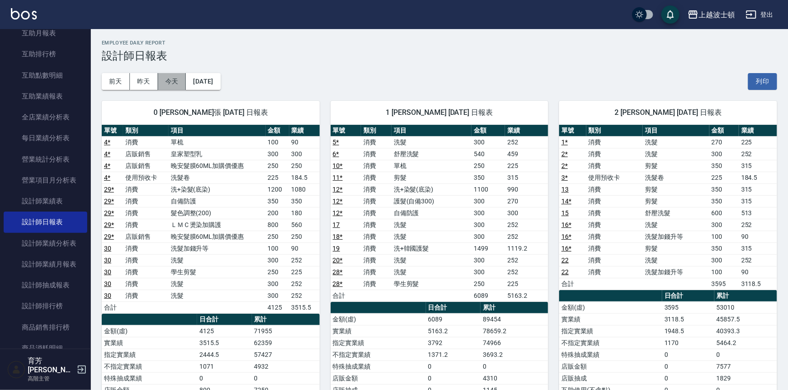
click at [163, 84] on button "今天" at bounding box center [172, 81] width 28 height 17
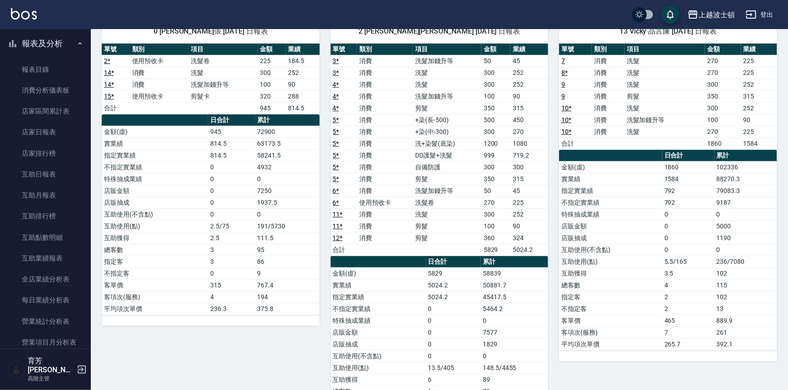
scroll to position [301, 0]
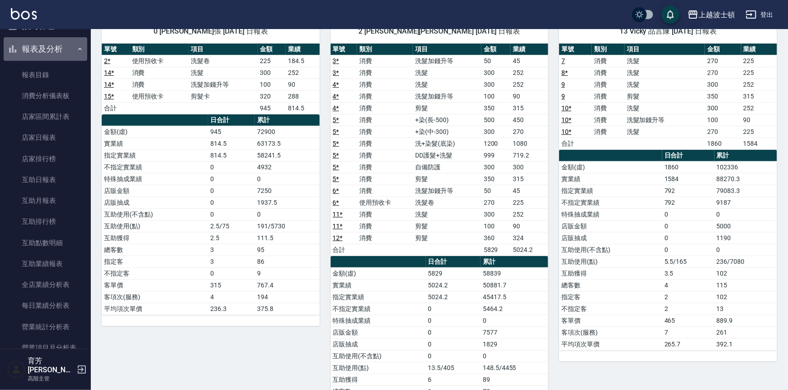
click at [81, 46] on button "報表及分析" at bounding box center [46, 49] width 84 height 24
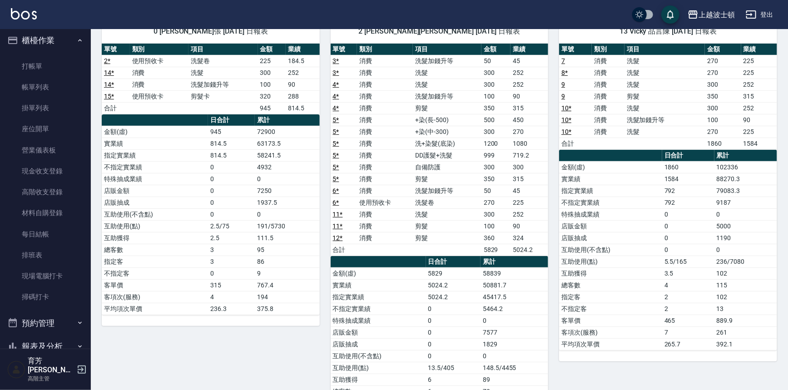
scroll to position [0, 0]
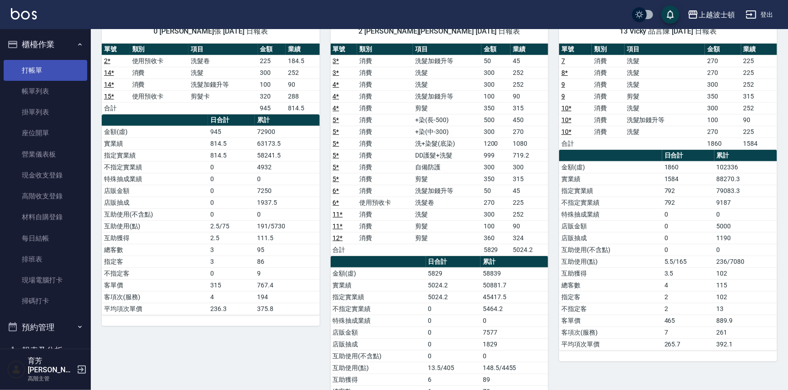
drag, startPoint x: 63, startPoint y: 68, endPoint x: 62, endPoint y: 74, distance: 6.4
click at [63, 69] on link "打帳單" at bounding box center [46, 70] width 84 height 21
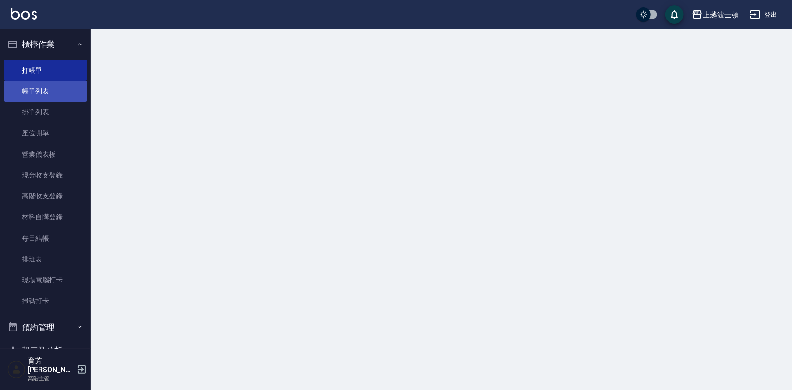
click at [52, 101] on link "帳單列表" at bounding box center [46, 91] width 84 height 21
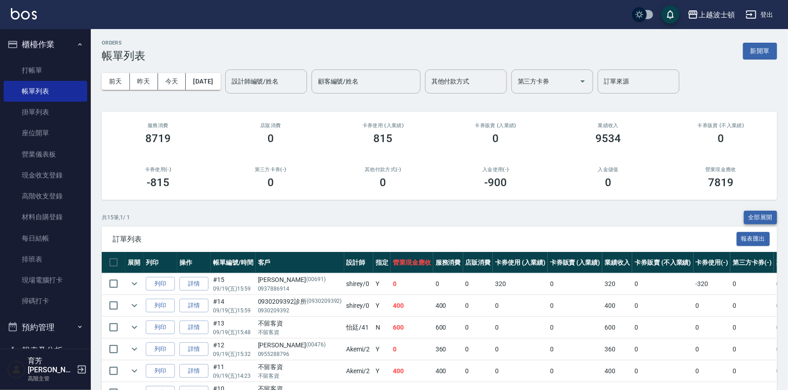
click at [760, 213] on button "全部展開" at bounding box center [761, 218] width 34 height 14
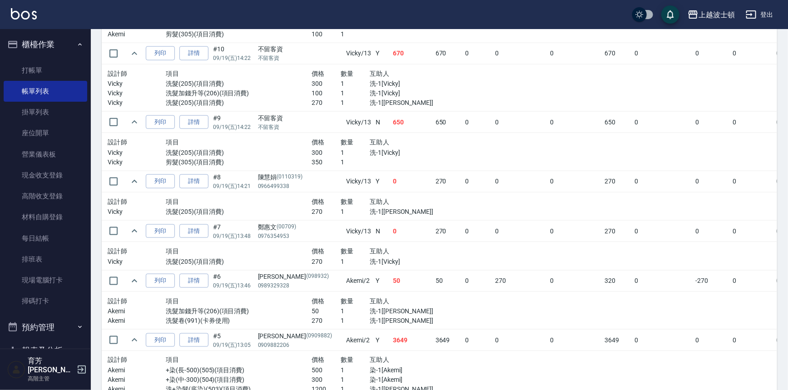
scroll to position [479, 0]
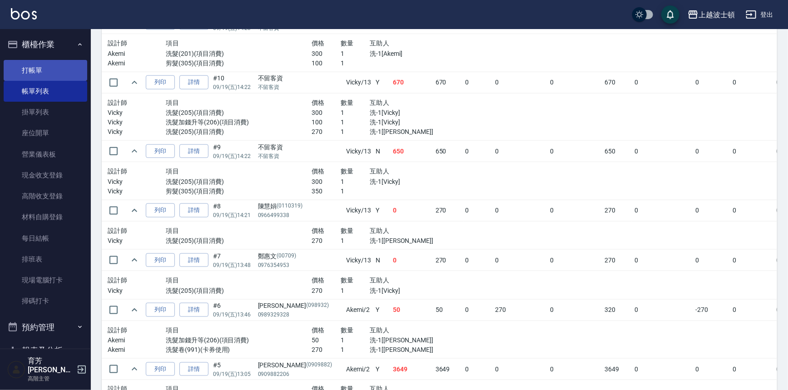
click at [35, 68] on link "打帳單" at bounding box center [46, 70] width 84 height 21
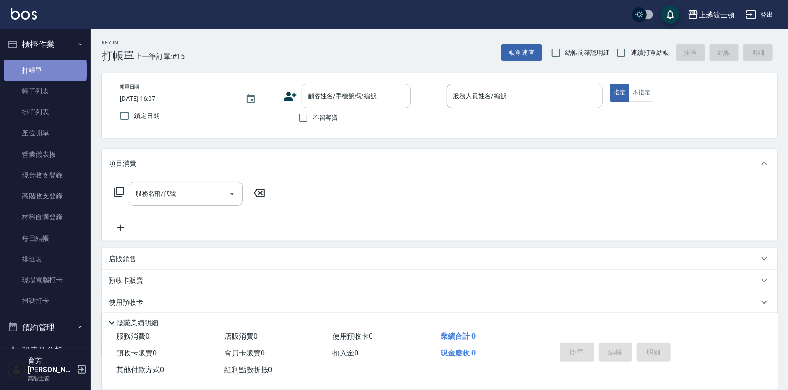
click at [44, 70] on link "打帳單" at bounding box center [46, 70] width 84 height 21
click at [51, 70] on link "打帳單" at bounding box center [46, 70] width 84 height 21
click at [52, 68] on link "打帳單" at bounding box center [46, 70] width 84 height 21
click at [53, 68] on link "打帳單" at bounding box center [46, 70] width 84 height 21
click at [48, 60] on link "打帳單" at bounding box center [46, 70] width 84 height 21
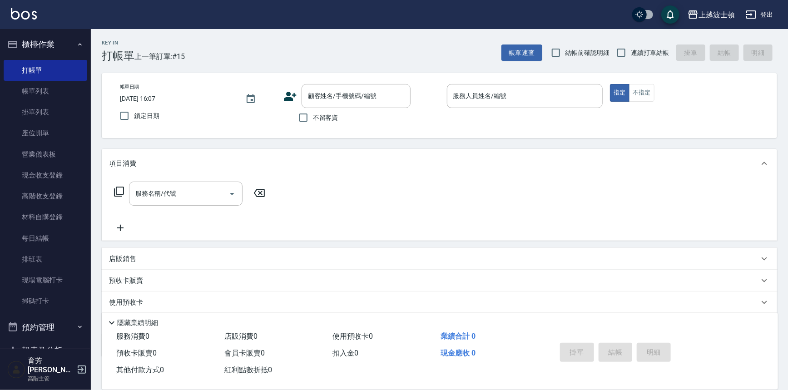
click at [45, 58] on ul "打帳單 帳單列表 掛單列表 座位開單 營業儀表板 現金收支登錄 高階收支登錄 材料自購登錄 每日結帳 排班表 現場電腦打卡 掃碼打卡" at bounding box center [46, 185] width 84 height 259
click at [42, 56] on ul "打帳單 帳單列表 掛單列表 座位開單 營業儀表板 現金收支登錄 高階收支登錄 材料自購登錄 每日結帳 排班表 現場電腦打卡 掃碼打卡" at bounding box center [46, 185] width 84 height 259
click at [40, 54] on button "櫃檯作業" at bounding box center [46, 45] width 84 height 24
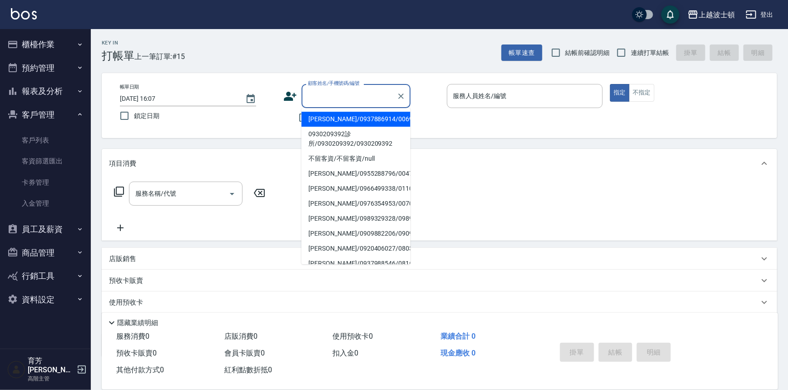
click at [314, 100] on input "顧客姓名/手機號碼/編號" at bounding box center [349, 96] width 87 height 16
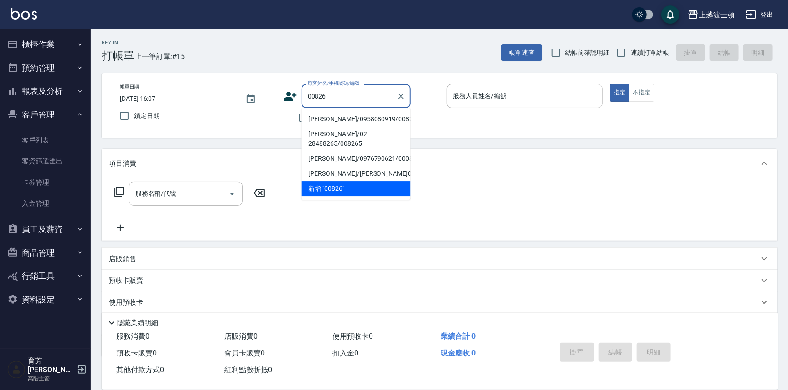
click at [371, 119] on li "[PERSON_NAME]/0958080919/00826" at bounding box center [355, 119] width 109 height 15
type input "[PERSON_NAME]/0958080919/00826"
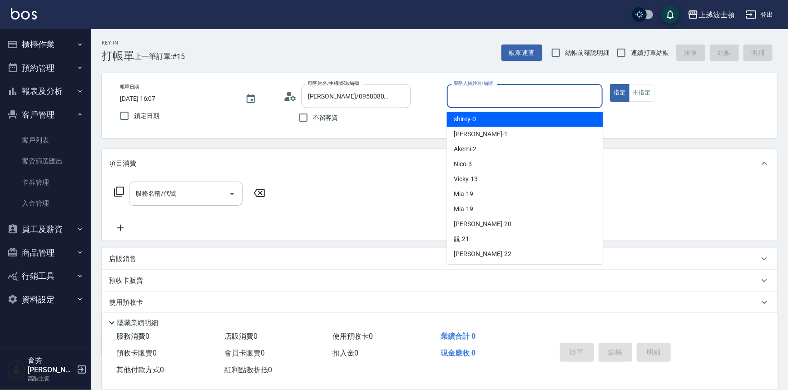
click at [516, 99] on input "服務人員姓名/編號" at bounding box center [525, 96] width 148 height 16
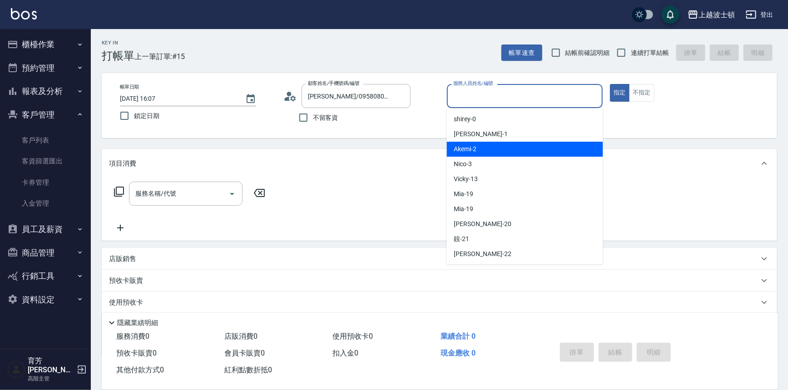
click at [531, 155] on div "Akemi -2" at bounding box center [525, 149] width 156 height 15
type input "Akemi-2"
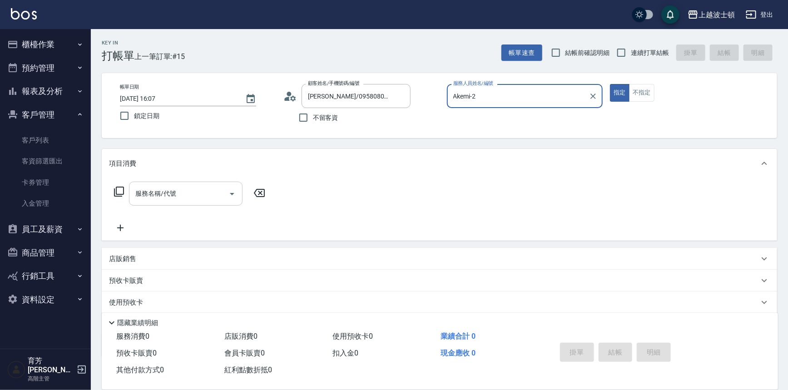
click at [157, 186] on div "服務名稱/代號 服務名稱/代號" at bounding box center [186, 194] width 114 height 24
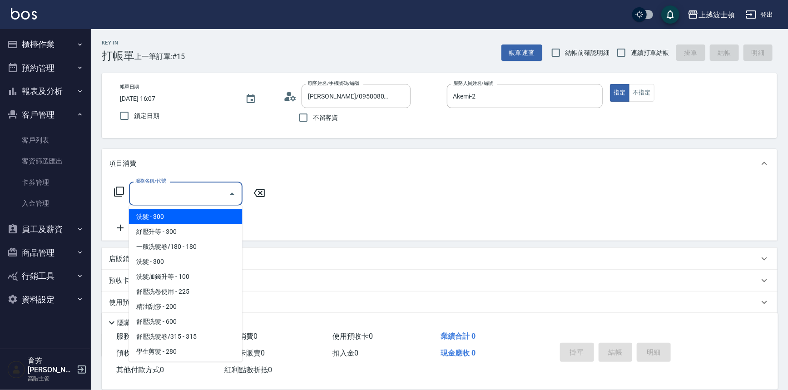
click at [174, 213] on span "洗髮 - 300" at bounding box center [186, 216] width 114 height 15
type input "洗髮(201)"
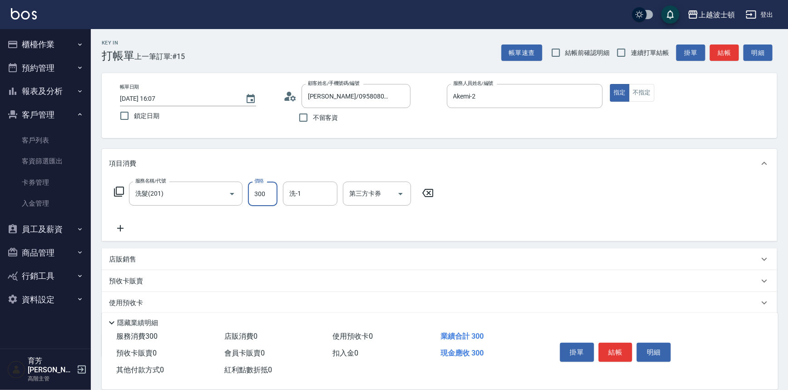
click at [269, 197] on input "300" at bounding box center [263, 194] width 30 height 25
type input "270"
click at [320, 193] on input "洗-1" at bounding box center [310, 194] width 46 height 16
click at [316, 236] on div "雅如 -22" at bounding box center [310, 231] width 54 height 15
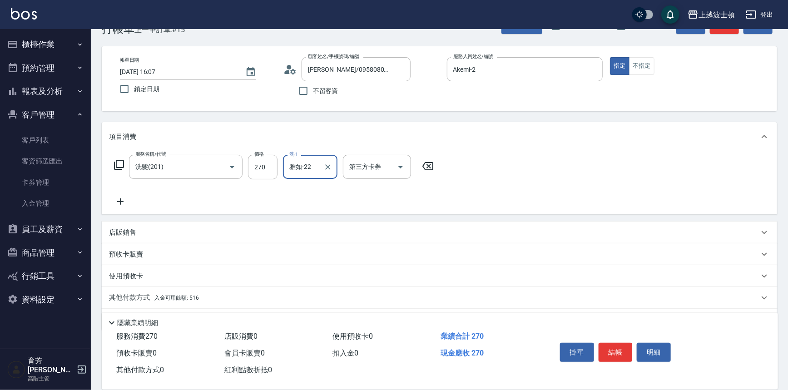
scroll to position [53, 0]
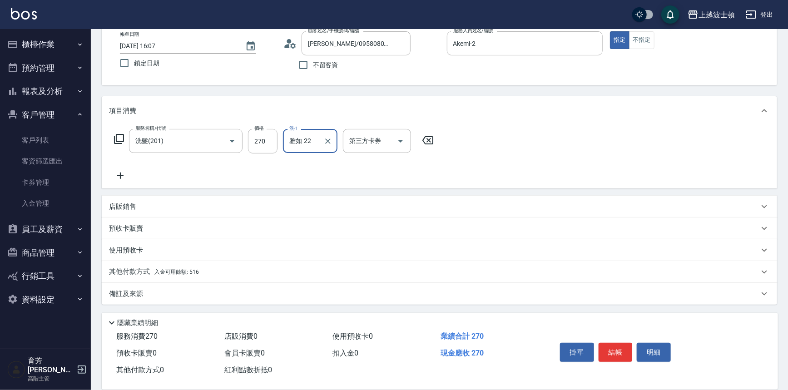
type input "雅如-22"
click at [185, 272] on span "入金可用餘額: 516" at bounding box center [176, 272] width 44 height 6
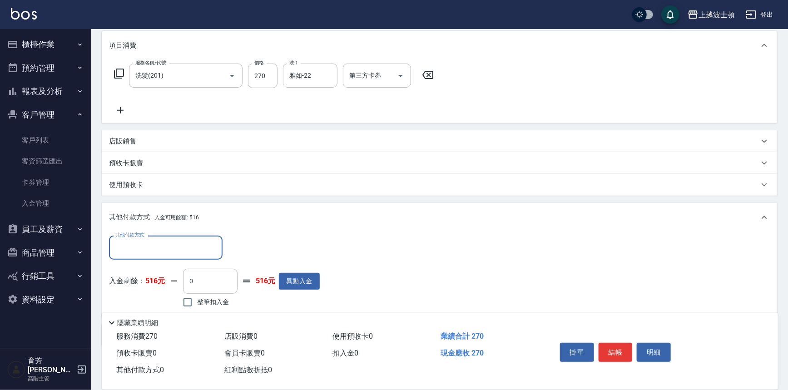
scroll to position [118, 0]
click at [190, 302] on input "整筆扣入金" at bounding box center [187, 302] width 19 height 19
checkbox input "true"
type input "270"
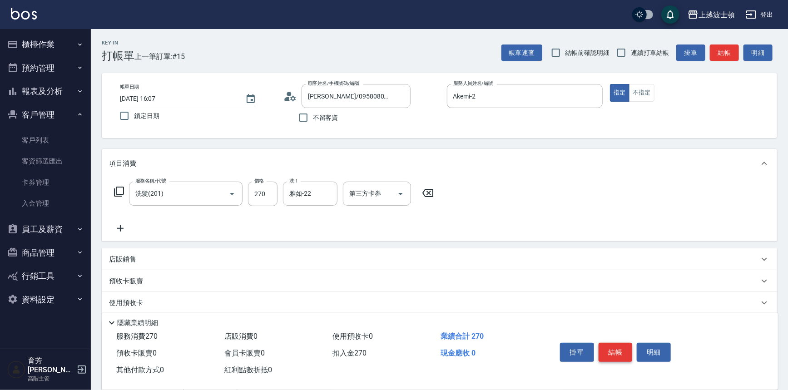
click at [621, 351] on button "結帳" at bounding box center [615, 352] width 34 height 19
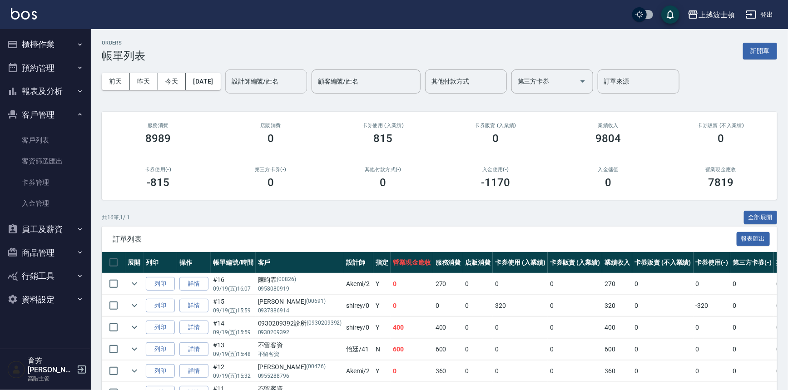
click at [269, 78] on input "設計師編號/姓名" at bounding box center [266, 82] width 74 height 16
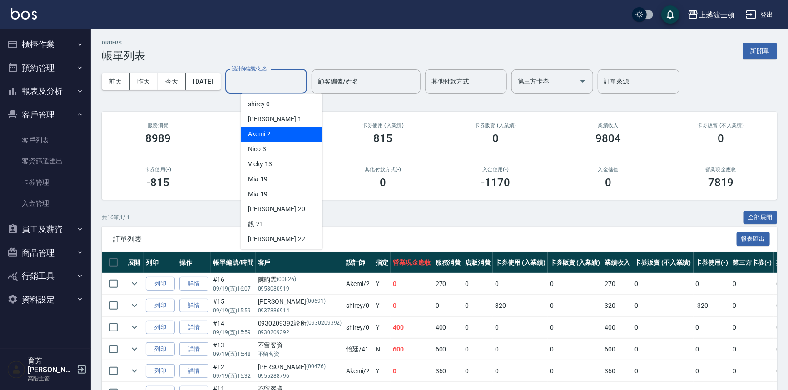
click at [286, 131] on div "Akemi -2" at bounding box center [282, 134] width 82 height 15
type input "Akemi-2"
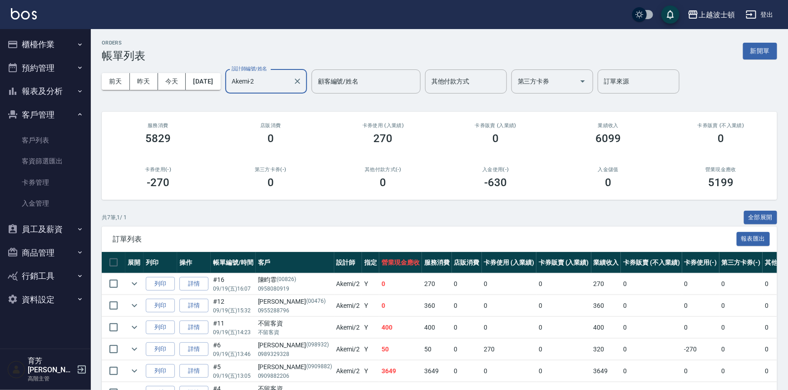
click at [43, 86] on button "報表及分析" at bounding box center [46, 91] width 84 height 24
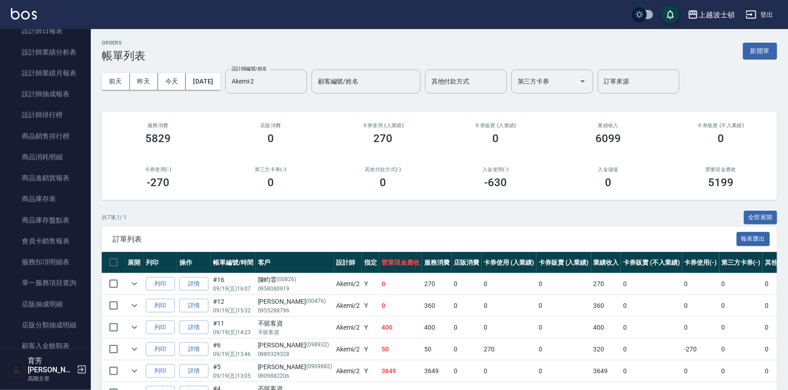
scroll to position [354, 0]
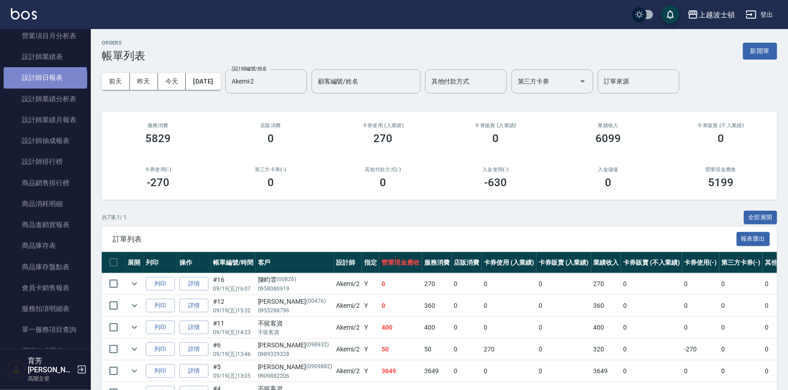
click at [44, 79] on link "設計師日報表" at bounding box center [46, 77] width 84 height 21
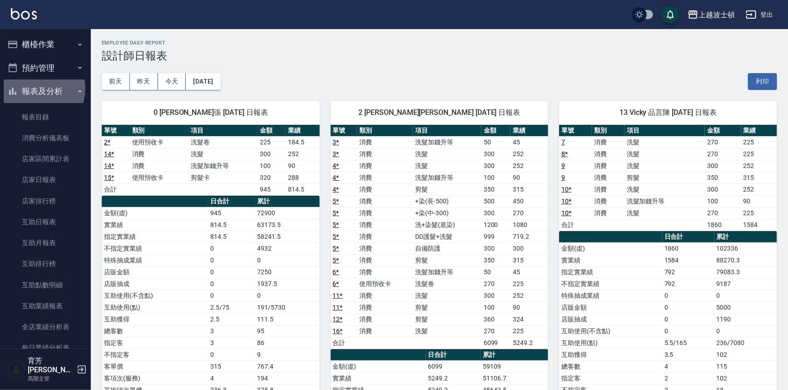
click at [36, 89] on button "報表及分析" at bounding box center [46, 91] width 84 height 24
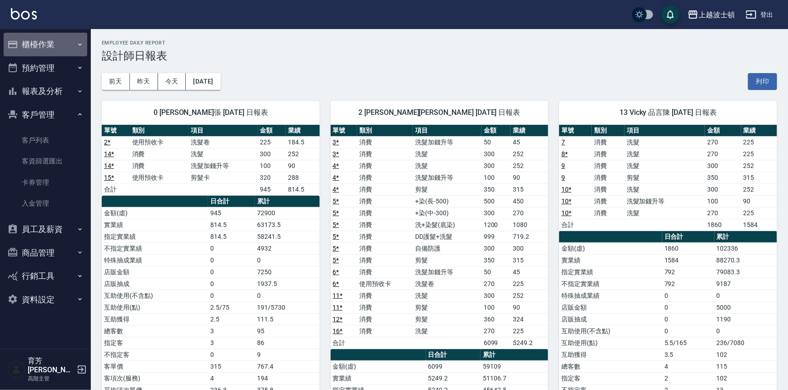
click at [45, 43] on button "櫃檯作業" at bounding box center [46, 45] width 84 height 24
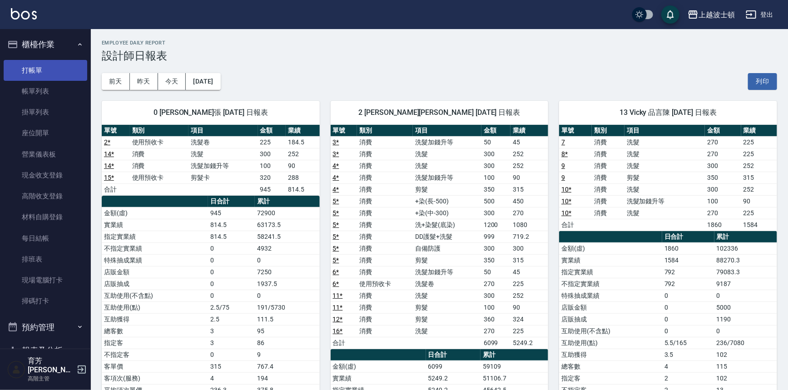
click at [30, 68] on link "打帳單" at bounding box center [46, 70] width 84 height 21
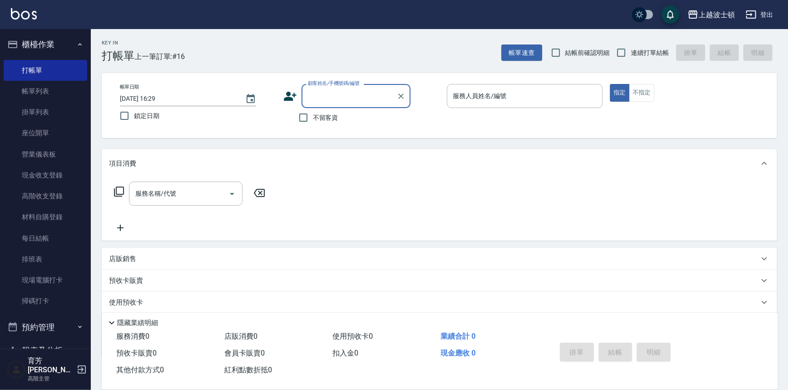
click at [331, 113] on label "不留客資" at bounding box center [316, 117] width 44 height 19
click at [313, 113] on input "不留客資" at bounding box center [303, 117] width 19 height 19
checkbox input "true"
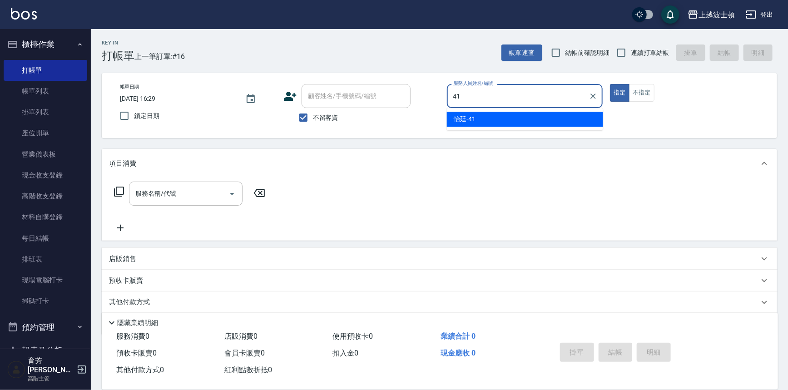
type input "怡廷-41"
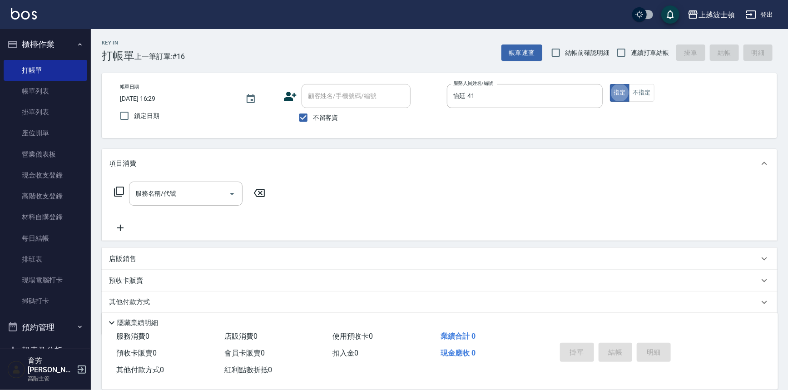
type button "true"
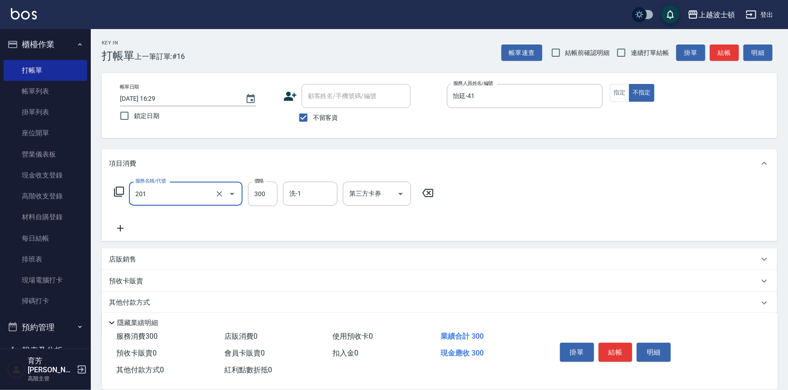
type input "洗髮(201)"
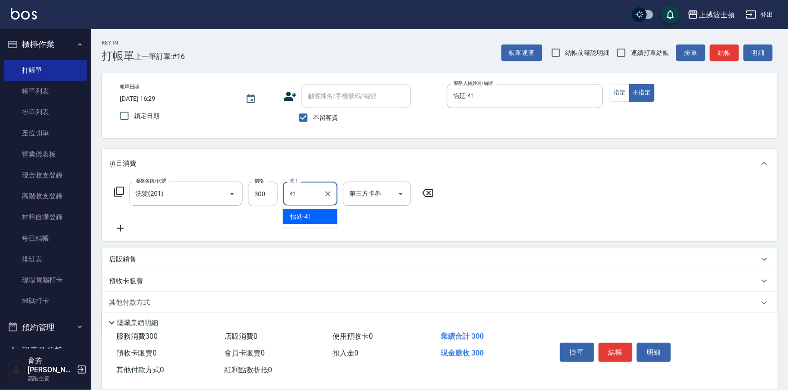
type input "怡廷-41"
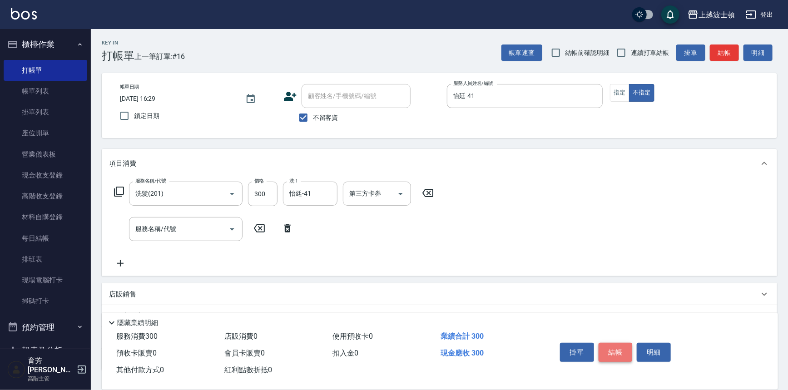
click at [627, 355] on button "結帳" at bounding box center [615, 352] width 34 height 19
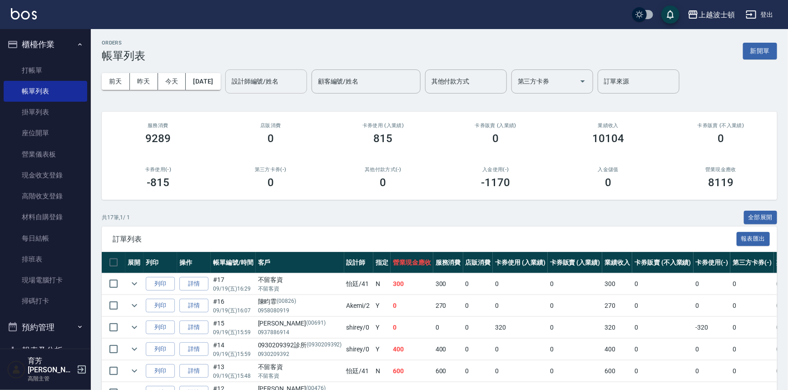
click at [271, 86] on input "設計師編號/姓名" at bounding box center [266, 82] width 74 height 16
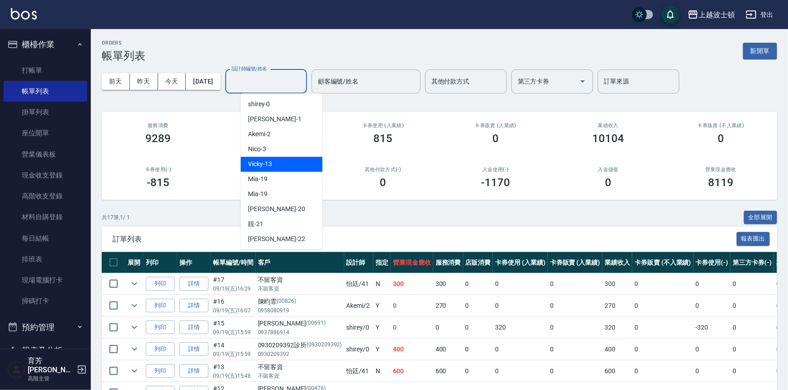
click at [268, 161] on span "Vicky -13" at bounding box center [260, 164] width 24 height 10
type input "Vicky-13"
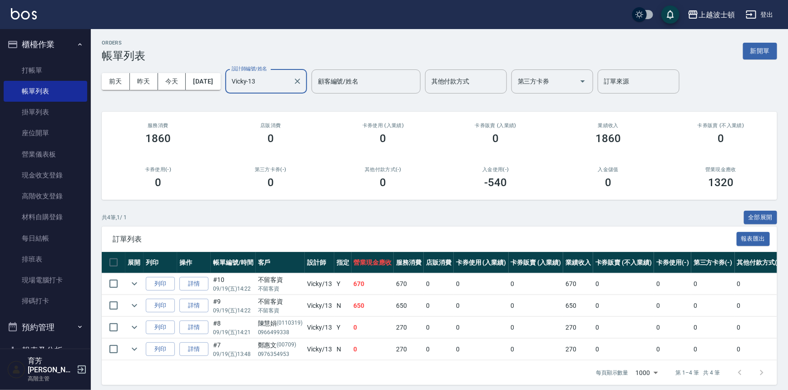
scroll to position [11, 0]
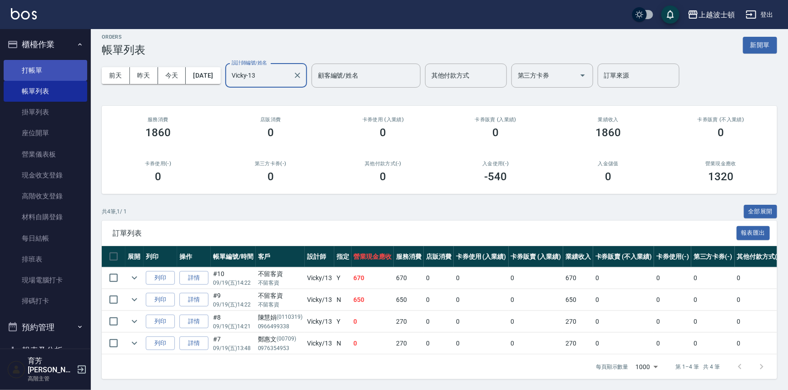
click at [34, 67] on link "打帳單" at bounding box center [46, 70] width 84 height 21
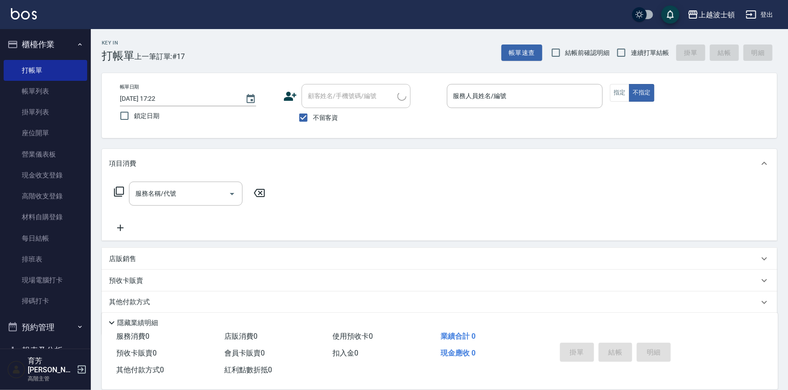
click at [319, 115] on span "不留客資" at bounding box center [325, 118] width 25 height 10
click at [313, 115] on input "不留客資" at bounding box center [303, 117] width 19 height 19
checkbox input "false"
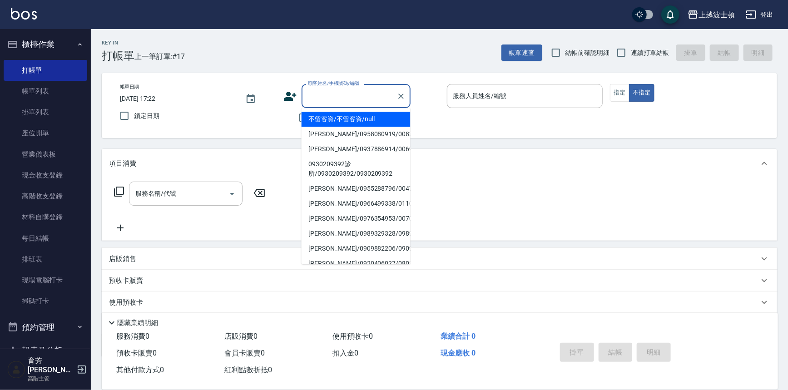
click at [329, 99] on input "顧客姓名/手機號碼/編號" at bounding box center [349, 96] width 87 height 16
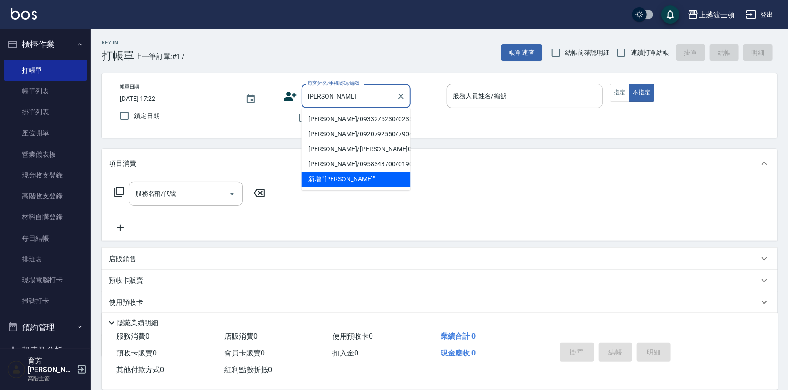
click at [326, 120] on li "[PERSON_NAME]/0933275230/023369" at bounding box center [355, 119] width 109 height 15
type input "[PERSON_NAME]/0933275230/023369"
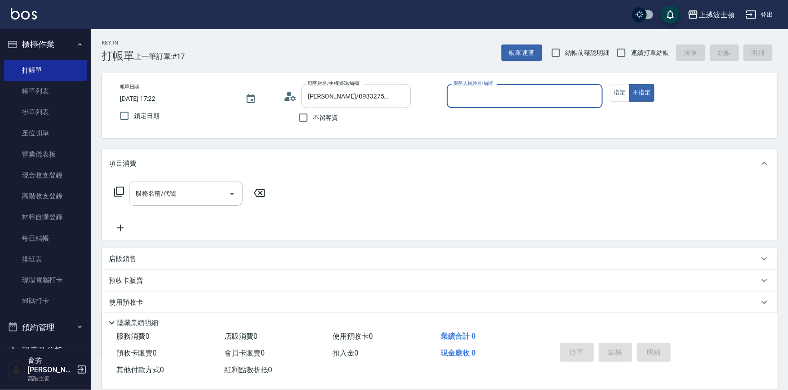
type input "Vicky-13"
click at [622, 90] on button "指定" at bounding box center [620, 93] width 20 height 18
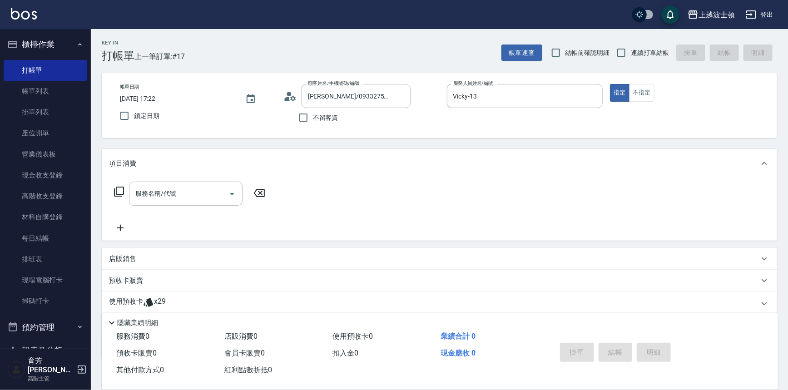
click at [128, 296] on div "使用預收卡 x29" at bounding box center [439, 303] width 675 height 25
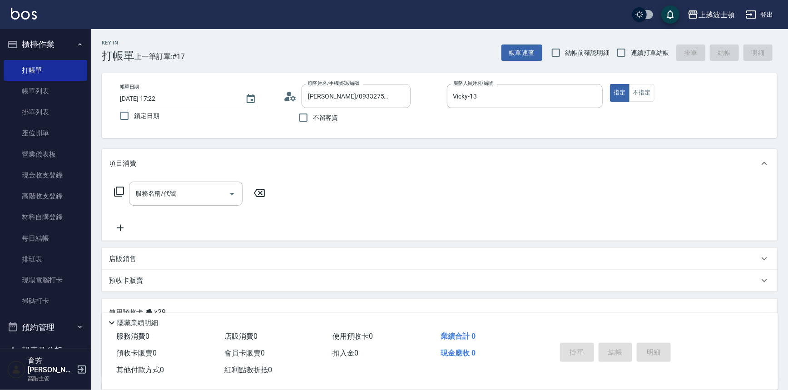
scroll to position [123, 0]
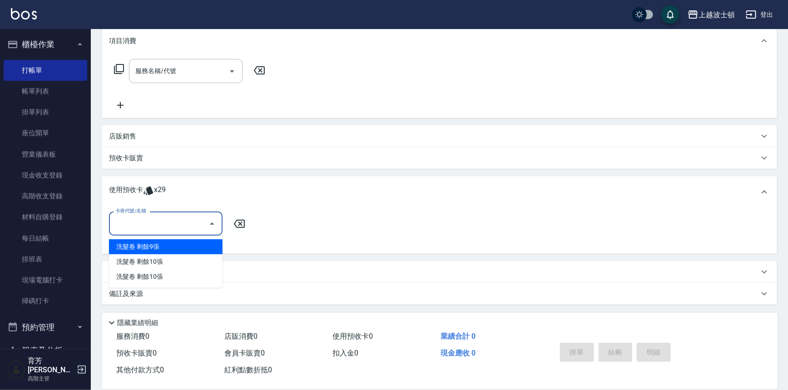
click at [186, 220] on input "卡券代號/名稱" at bounding box center [159, 224] width 92 height 16
click at [185, 242] on div "洗髮卷 剩餘9張" at bounding box center [166, 246] width 114 height 15
type input "洗髮卷"
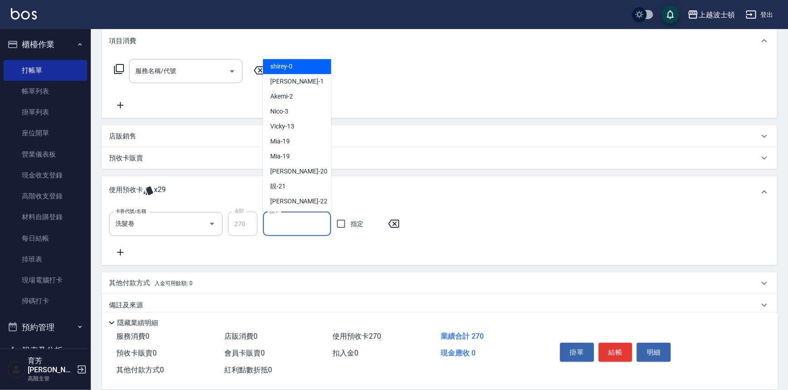
click at [284, 227] on input "洗-1" at bounding box center [297, 224] width 60 height 16
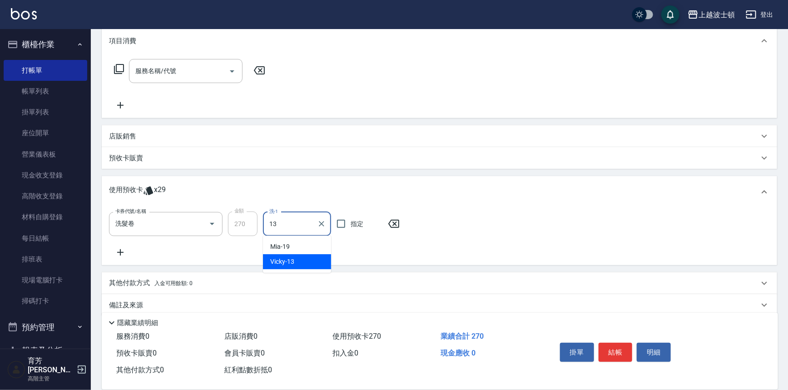
type input "Vicky-13"
click at [614, 347] on button "結帳" at bounding box center [615, 352] width 34 height 19
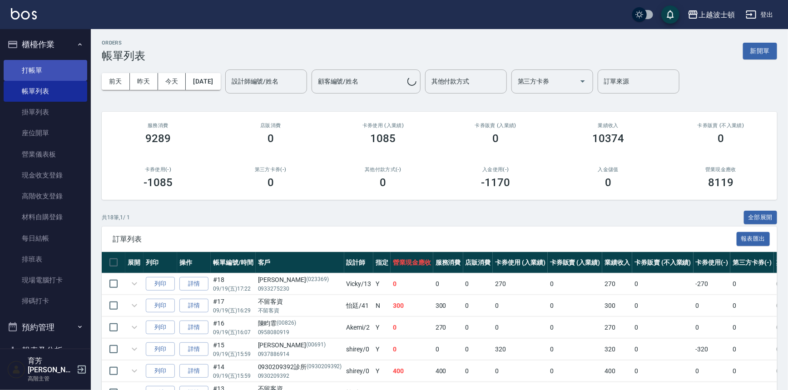
click at [28, 72] on link "打帳單" at bounding box center [46, 70] width 84 height 21
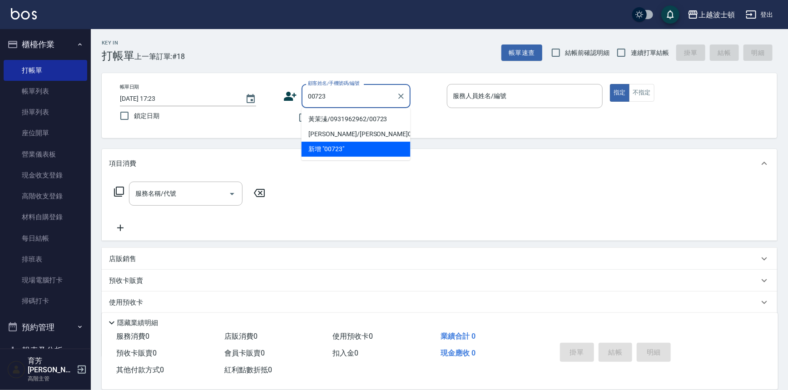
click at [340, 122] on li "黃茉溱/0931962962/00723" at bounding box center [355, 119] width 109 height 15
type input "黃茉溱/0931962962/00723"
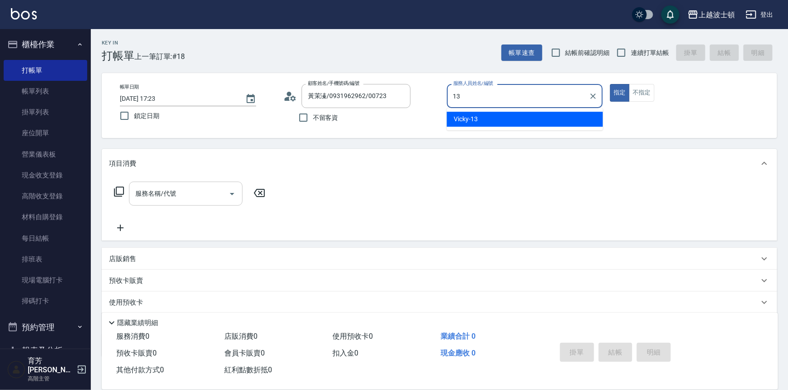
type input "Vicky-13"
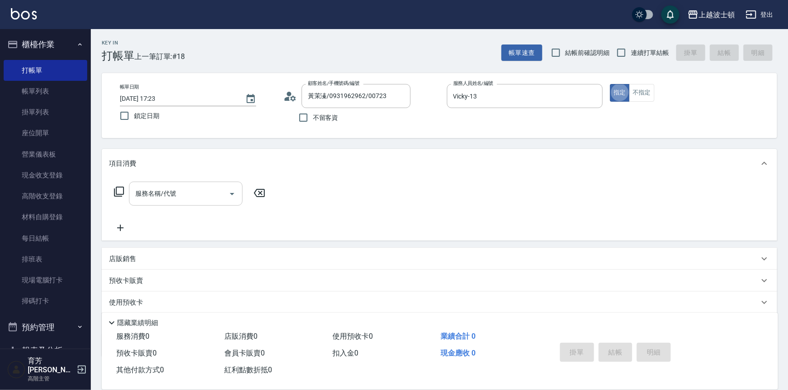
type button "true"
click at [188, 190] on input "服務名稱/代號" at bounding box center [179, 194] width 92 height 16
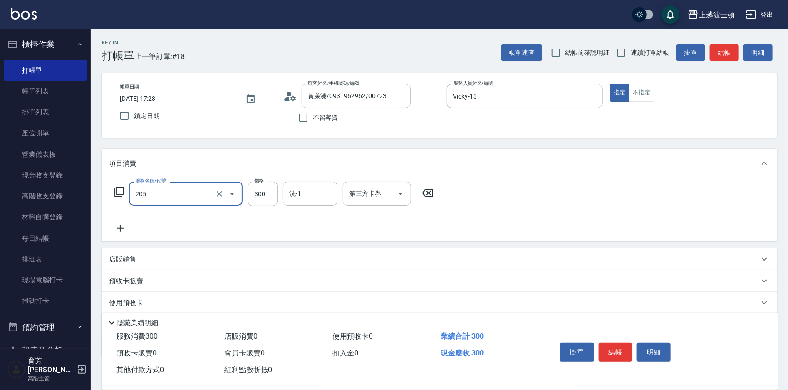
type input "洗髮(205)"
click at [116, 229] on icon at bounding box center [120, 228] width 23 height 11
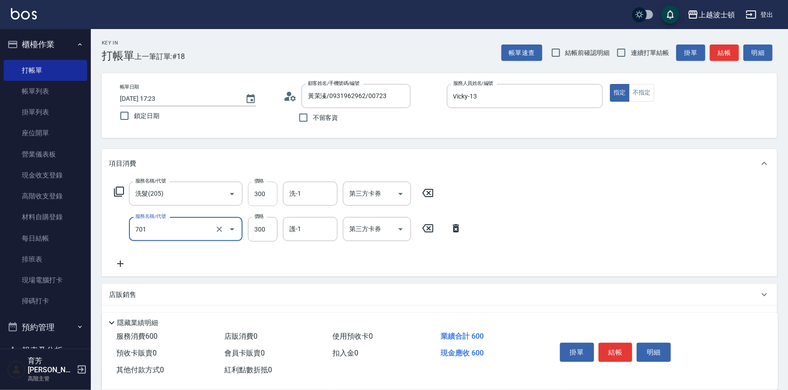
type input "護髮(自備300)(701)"
click at [263, 192] on input "300" at bounding box center [263, 194] width 30 height 25
type input "270"
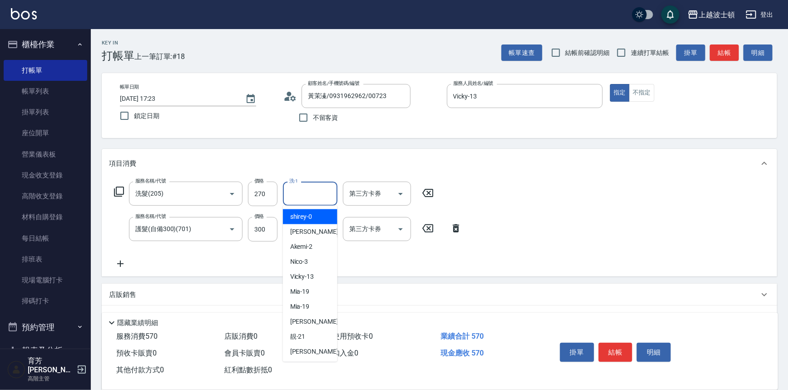
click at [305, 189] on input "洗-1" at bounding box center [310, 194] width 46 height 16
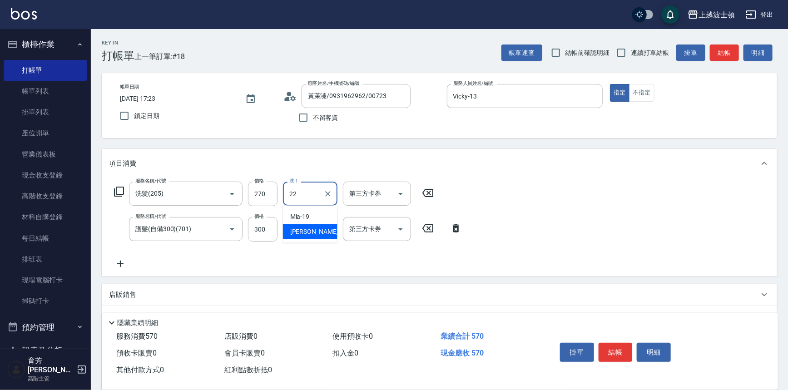
type input "雅如-22"
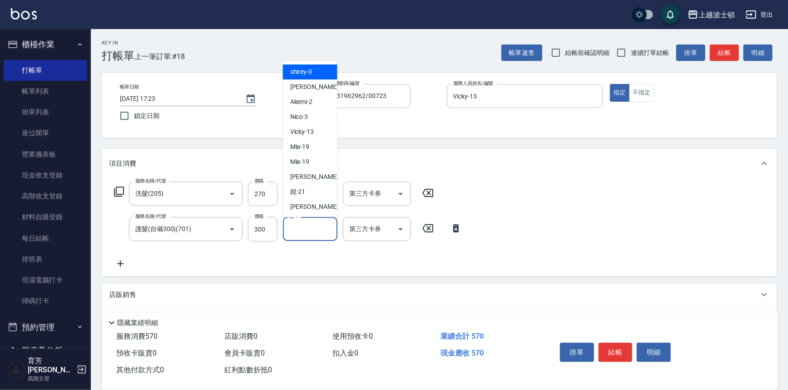
click at [311, 232] on input "護-1" at bounding box center [310, 229] width 46 height 16
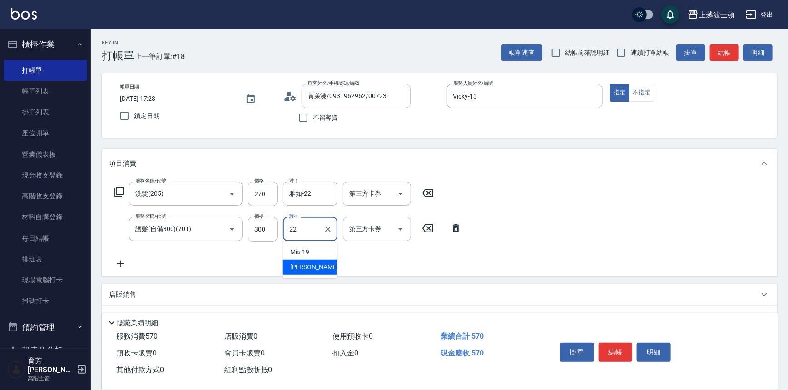
type input "雅如-22"
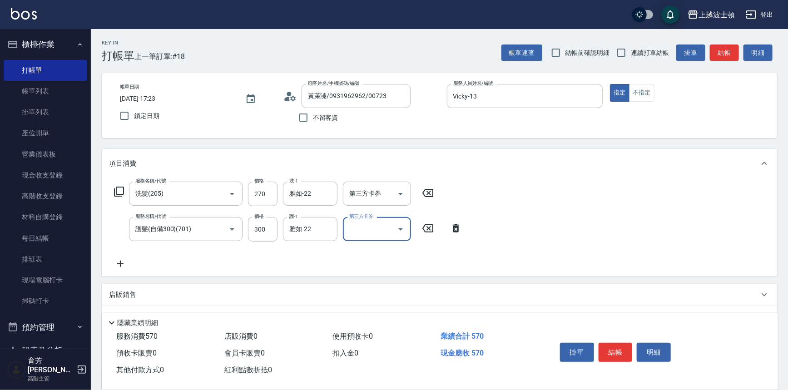
scroll to position [88, 0]
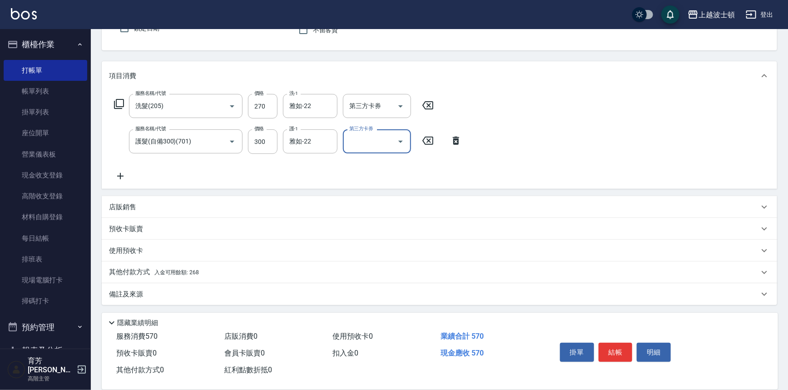
click at [136, 275] on p "其他付款方式 入金可用餘額: 268" at bounding box center [154, 272] width 90 height 10
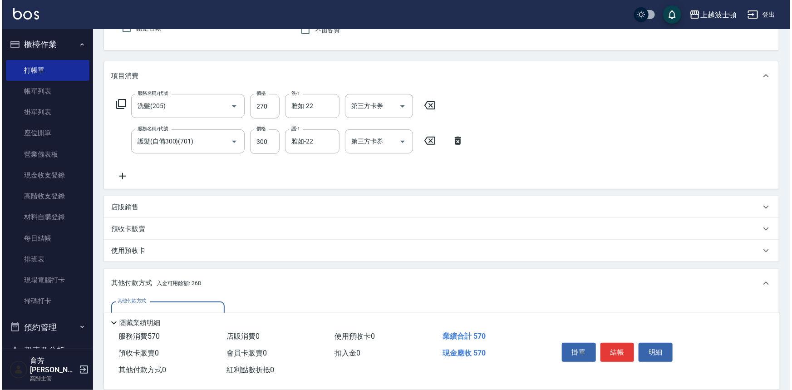
scroll to position [195, 0]
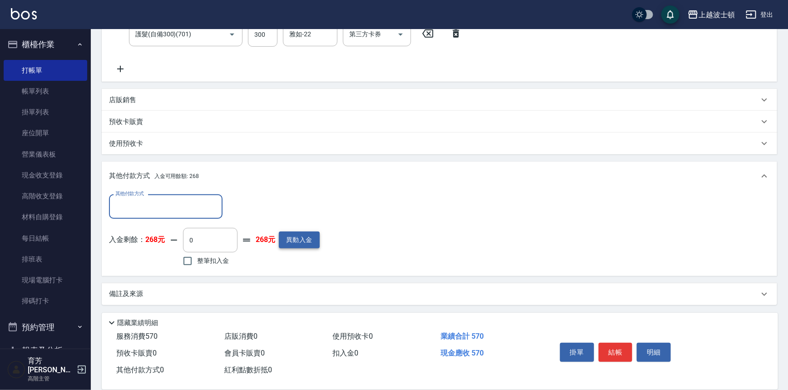
click at [297, 238] on button "異動入金" at bounding box center [299, 240] width 41 height 17
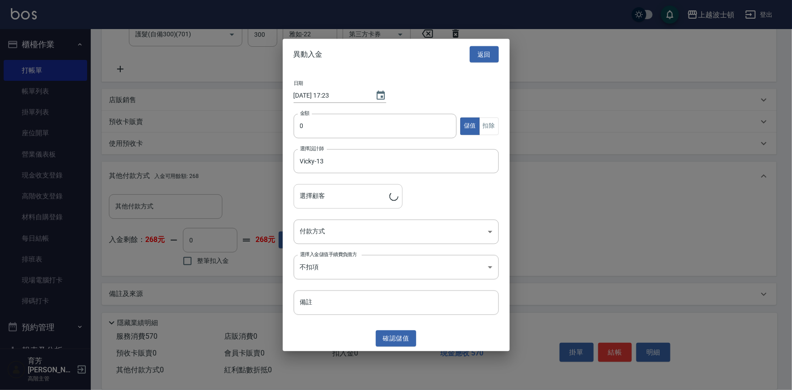
type input "黃茉溱/0931962962/00723"
click at [314, 136] on input "0" at bounding box center [375, 126] width 163 height 25
type input "500"
click at [310, 231] on body "上越波士頓 登出 櫃檯作業 打帳單 帳單列表 掛單列表 座位開單 營業儀表板 現金收支登錄 高階收支登錄 材料自購登錄 每日結帳 排班表 現場電腦打卡 掃碼打…" at bounding box center [396, 97] width 792 height 585
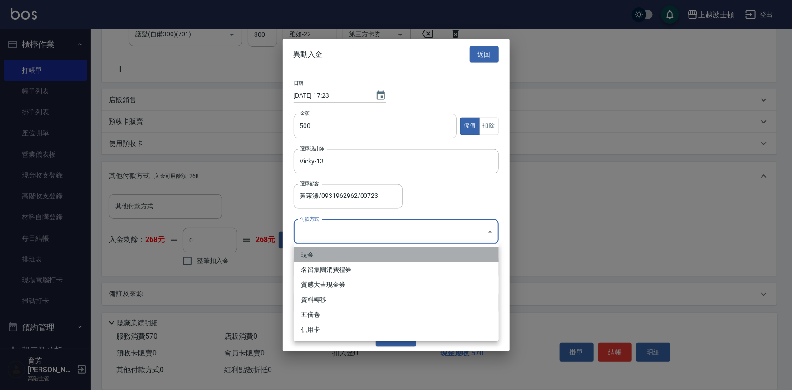
click at [309, 254] on li "現金" at bounding box center [396, 254] width 205 height 15
type input "現金"
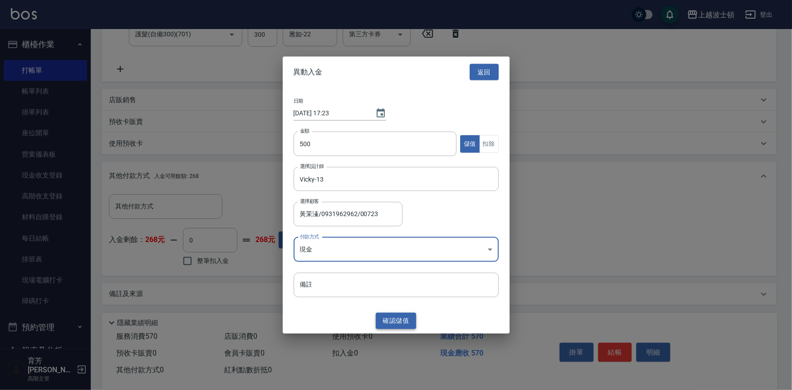
click at [396, 321] on button "確認 儲值" at bounding box center [396, 320] width 41 height 17
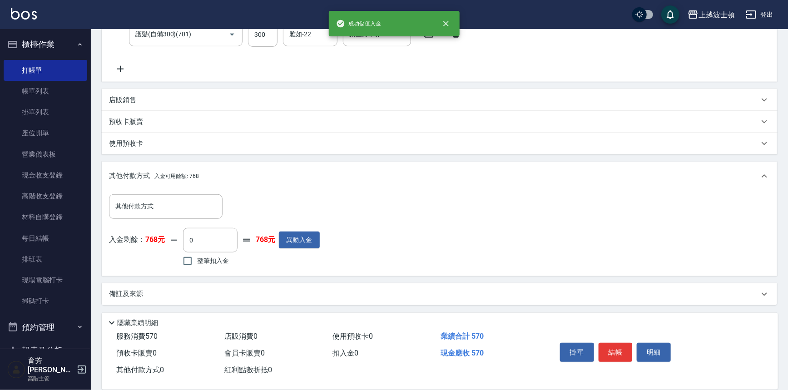
click at [222, 261] on span "整筆扣入金" at bounding box center [213, 261] width 32 height 10
click at [197, 261] on input "整筆扣入金" at bounding box center [187, 261] width 19 height 19
checkbox input "true"
type input "570"
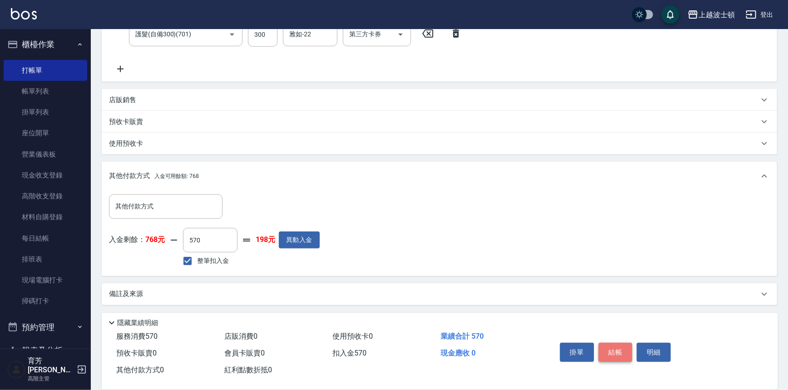
click at [614, 347] on button "結帳" at bounding box center [615, 352] width 34 height 19
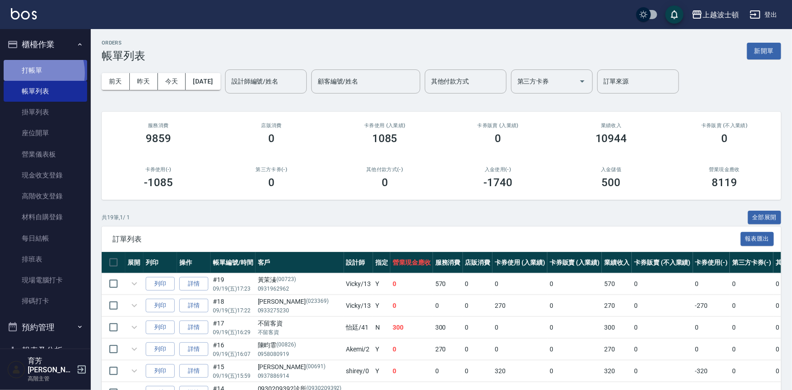
click at [31, 73] on link "打帳單" at bounding box center [46, 70] width 84 height 21
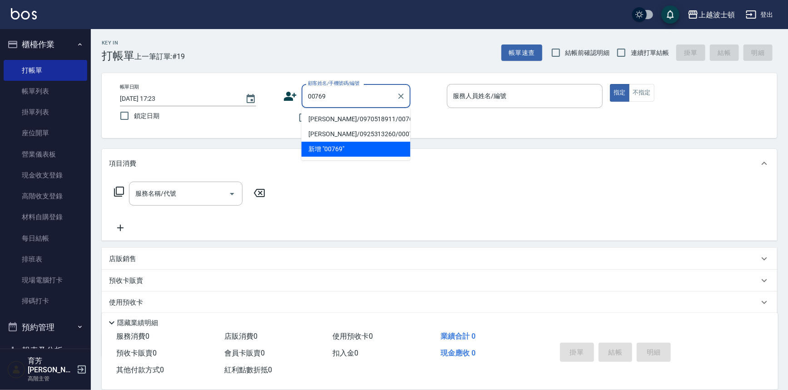
click at [326, 121] on li "[PERSON_NAME]/0970518911/00769" at bounding box center [355, 119] width 109 height 15
type input "[PERSON_NAME]/0970518911/00769"
type input "Vicky-13"
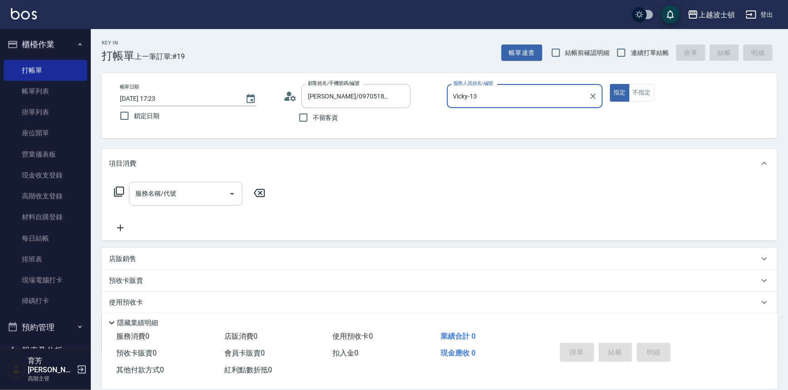
click at [208, 196] on input "服務名稱/代號" at bounding box center [179, 194] width 92 height 16
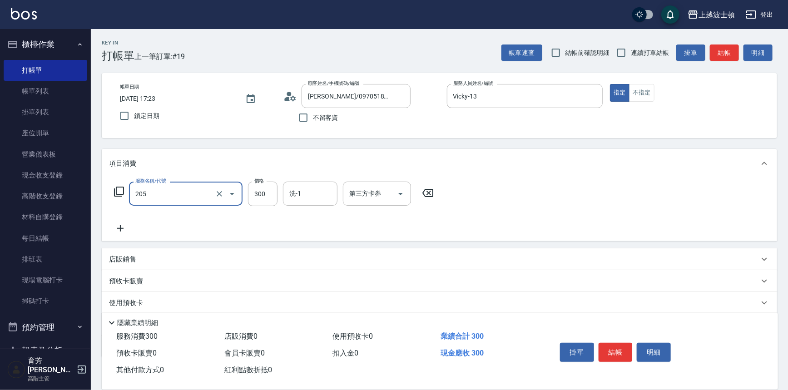
type input "洗髮(205)"
click at [116, 227] on icon at bounding box center [120, 228] width 23 height 11
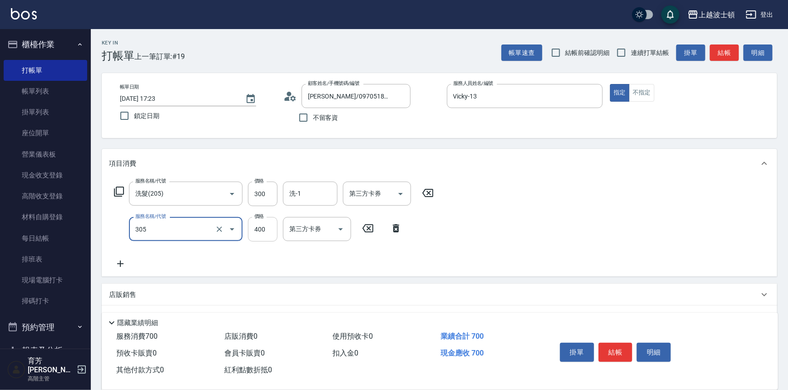
type input "剪髮(305)"
click at [266, 225] on input "400" at bounding box center [263, 229] width 30 height 25
type input "350"
click at [266, 197] on input "300" at bounding box center [263, 194] width 30 height 25
type input "270"
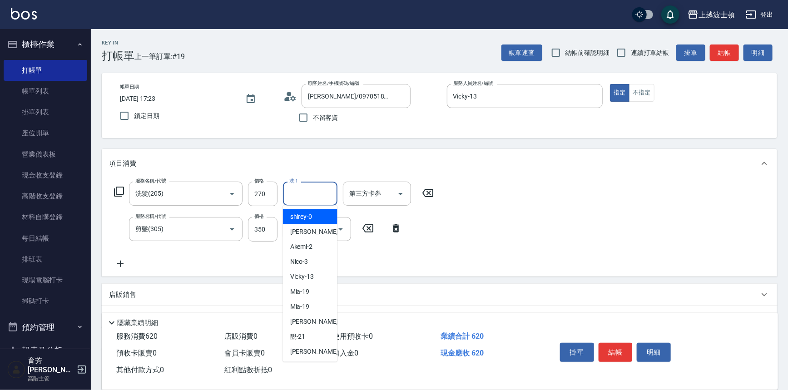
click at [314, 191] on input "洗-1" at bounding box center [310, 194] width 46 height 16
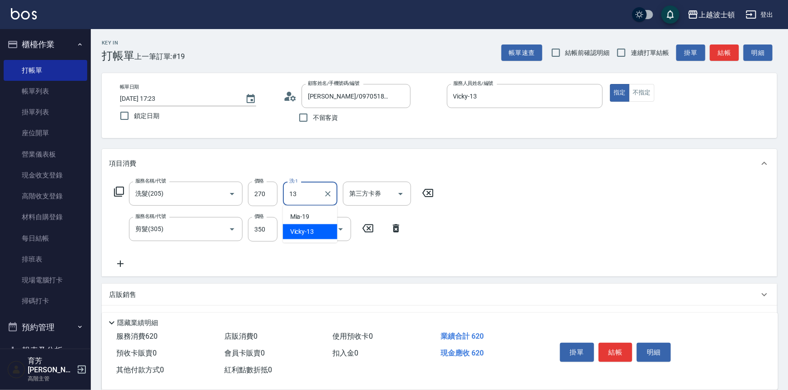
type input "Vicky-13"
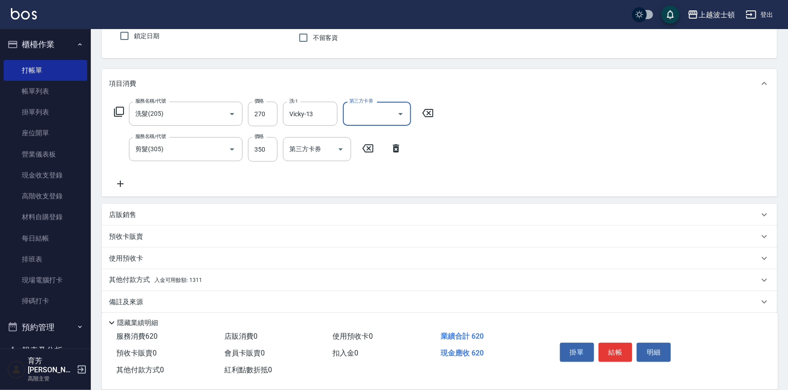
scroll to position [88, 0]
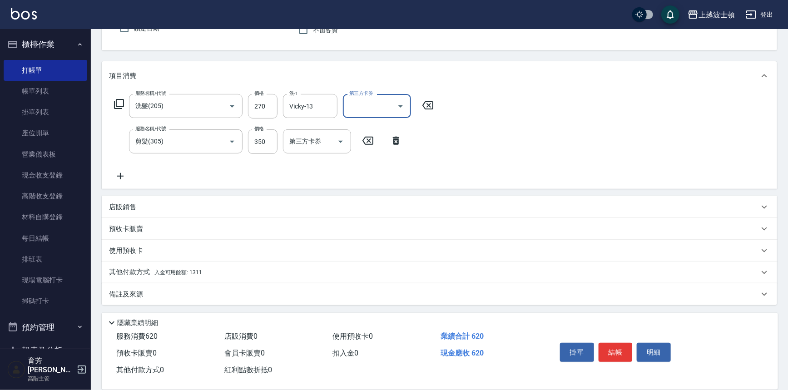
click at [134, 279] on div "其他付款方式 入金可用餘額: 1311" at bounding box center [439, 273] width 675 height 22
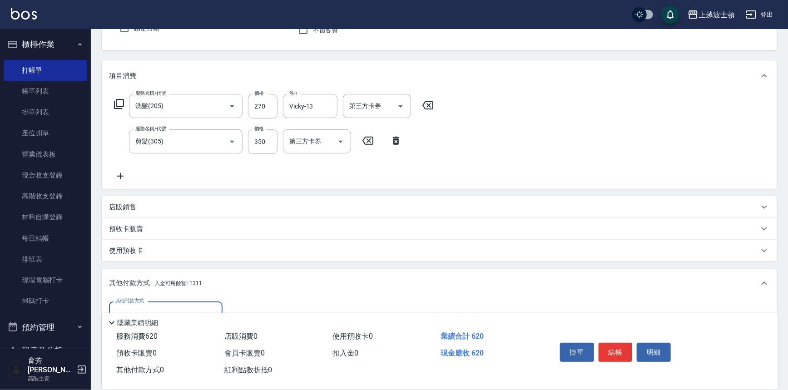
scroll to position [195, 0]
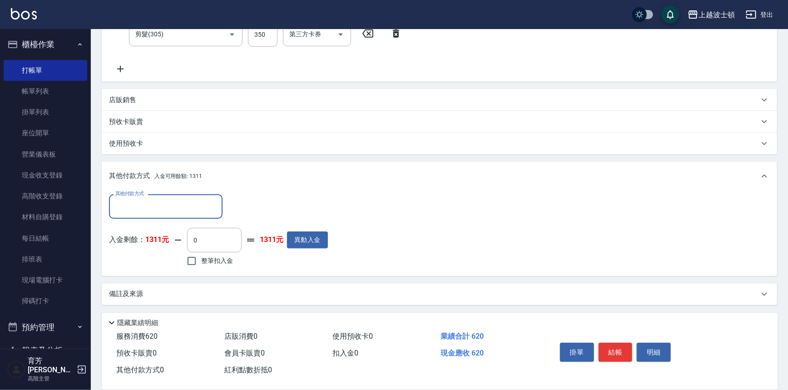
click at [231, 258] on span "整筆扣入金" at bounding box center [217, 261] width 32 height 10
click at [201, 258] on input "整筆扣入金" at bounding box center [191, 261] width 19 height 19
checkbox input "true"
type input "620"
click at [604, 352] on button "結帳" at bounding box center [615, 352] width 34 height 19
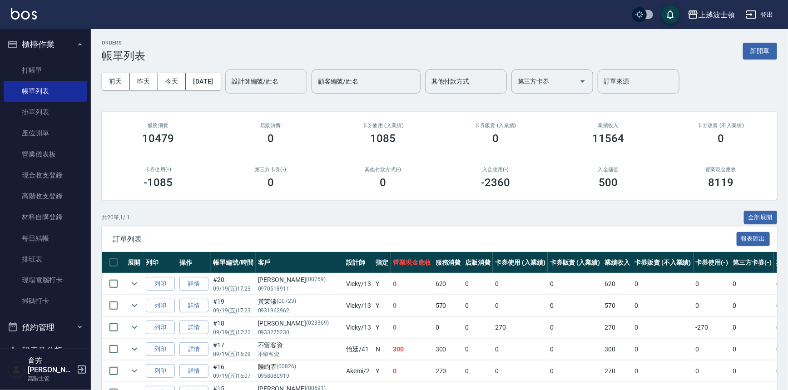
click at [282, 84] on input "設計師編號/姓名" at bounding box center [266, 82] width 74 height 16
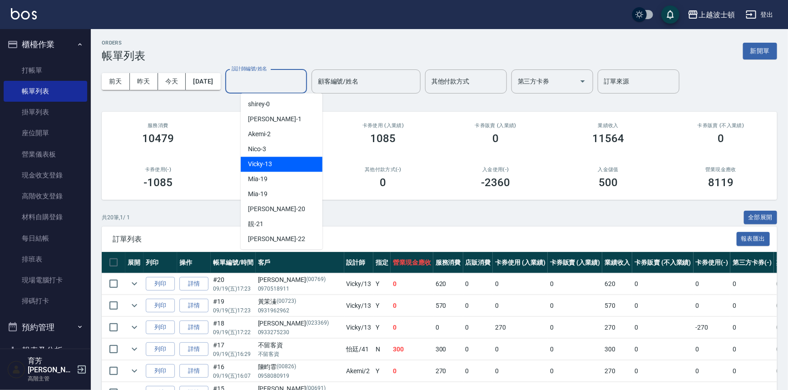
click at [278, 160] on div "Vicky -13" at bounding box center [282, 164] width 82 height 15
type input "Vicky-13"
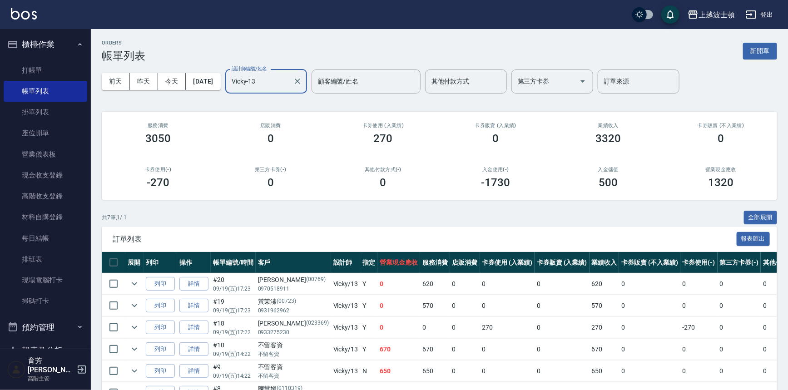
scroll to position [77, 0]
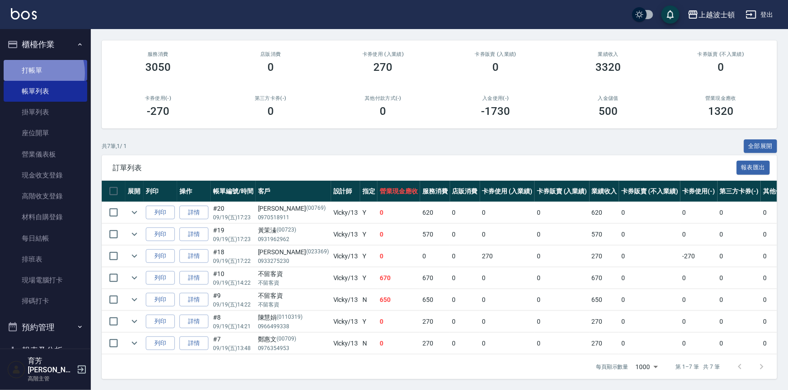
click at [35, 73] on link "打帳單" at bounding box center [46, 70] width 84 height 21
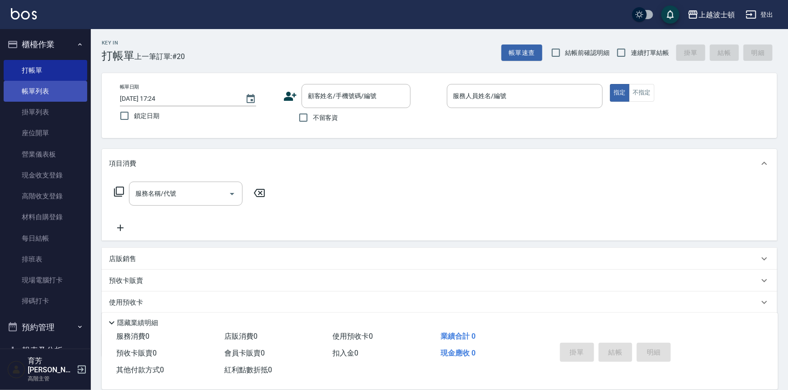
click at [69, 86] on link "帳單列表" at bounding box center [46, 91] width 84 height 21
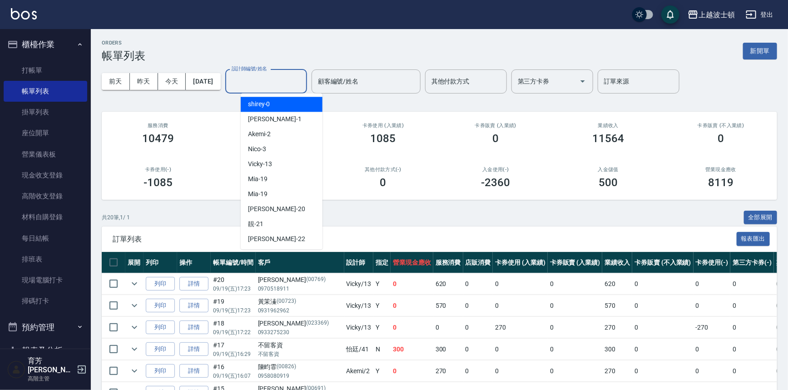
click at [295, 84] on input "設計師編號/姓名" at bounding box center [266, 82] width 74 height 16
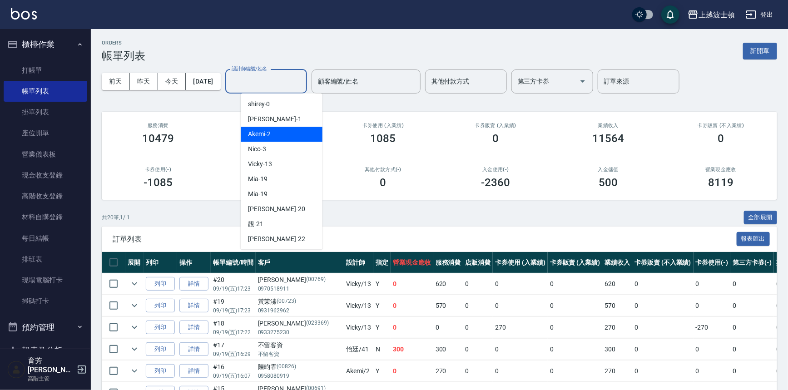
click at [294, 132] on div "Akemi -2" at bounding box center [282, 134] width 82 height 15
type input "Akemi-2"
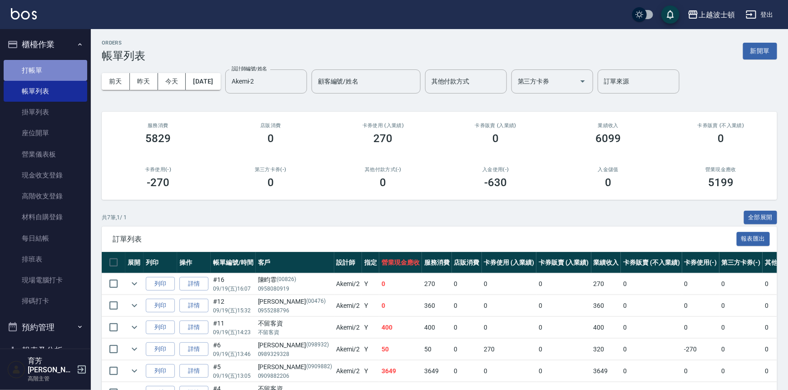
click at [49, 62] on link "打帳單" at bounding box center [46, 70] width 84 height 21
